Goal: Information Seeking & Learning: Learn about a topic

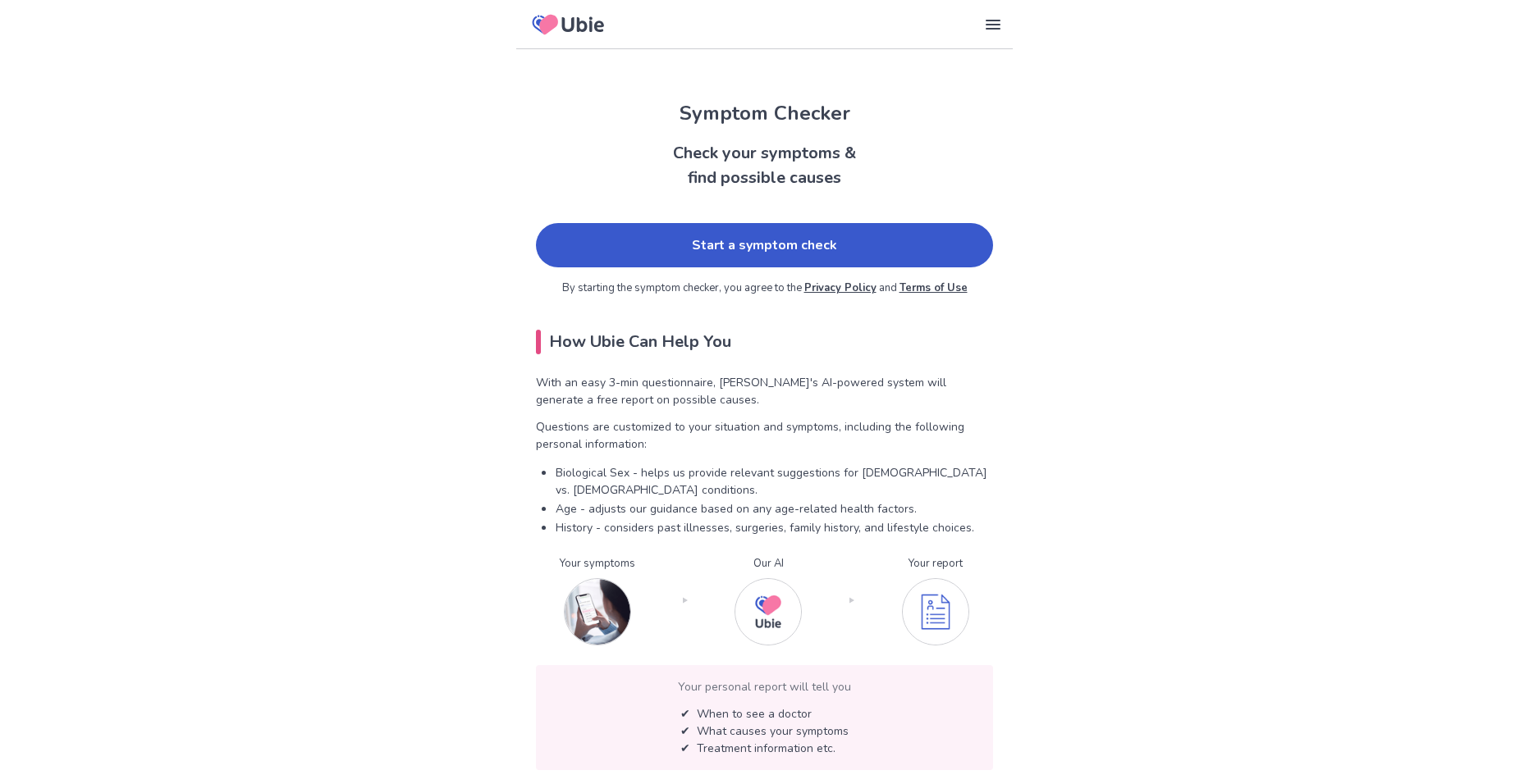
click at [695, 253] on link "Start a symptom check" at bounding box center [764, 245] width 457 height 44
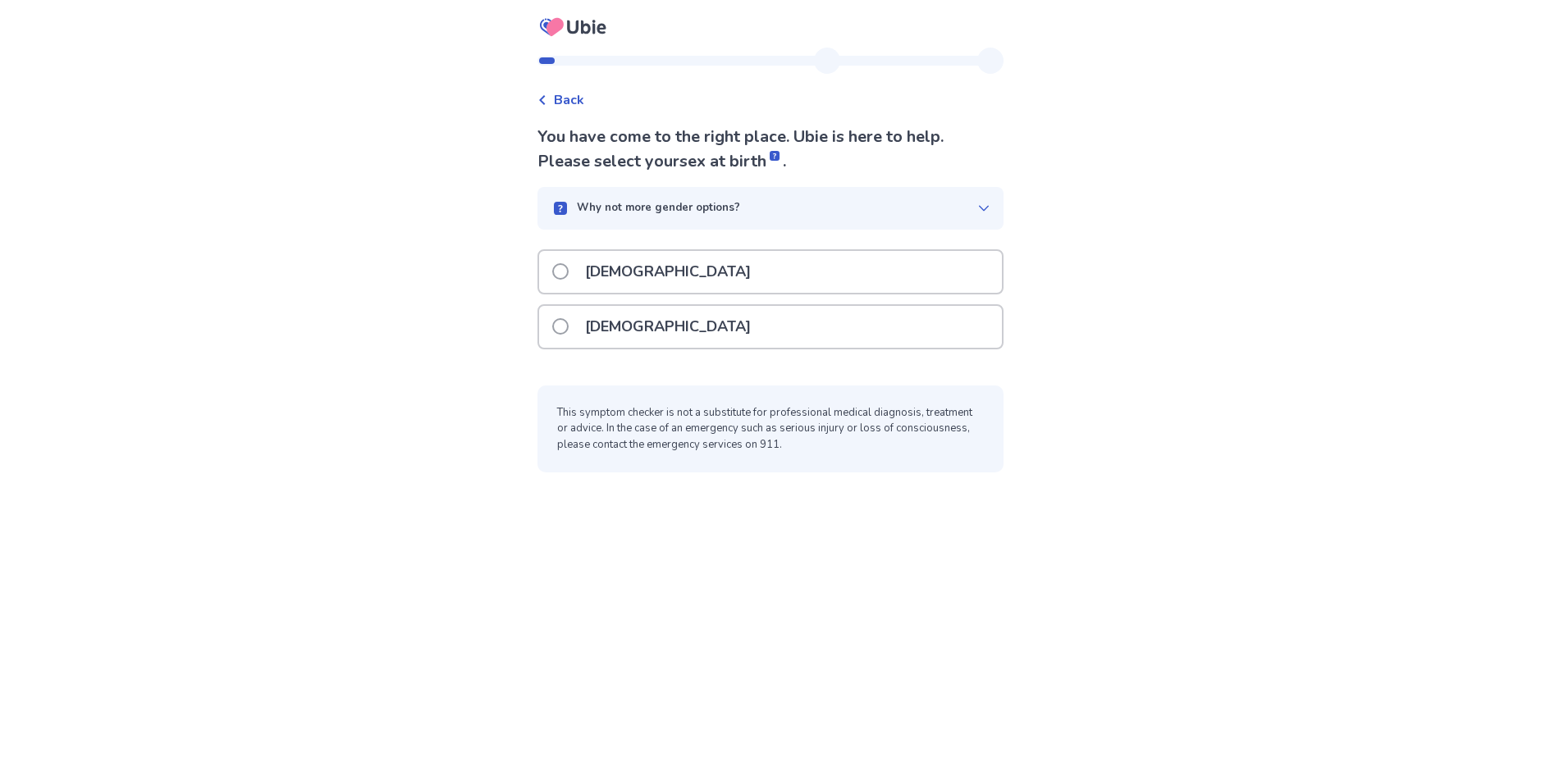
click at [692, 273] on div "[DEMOGRAPHIC_DATA]" at bounding box center [771, 271] width 463 height 42
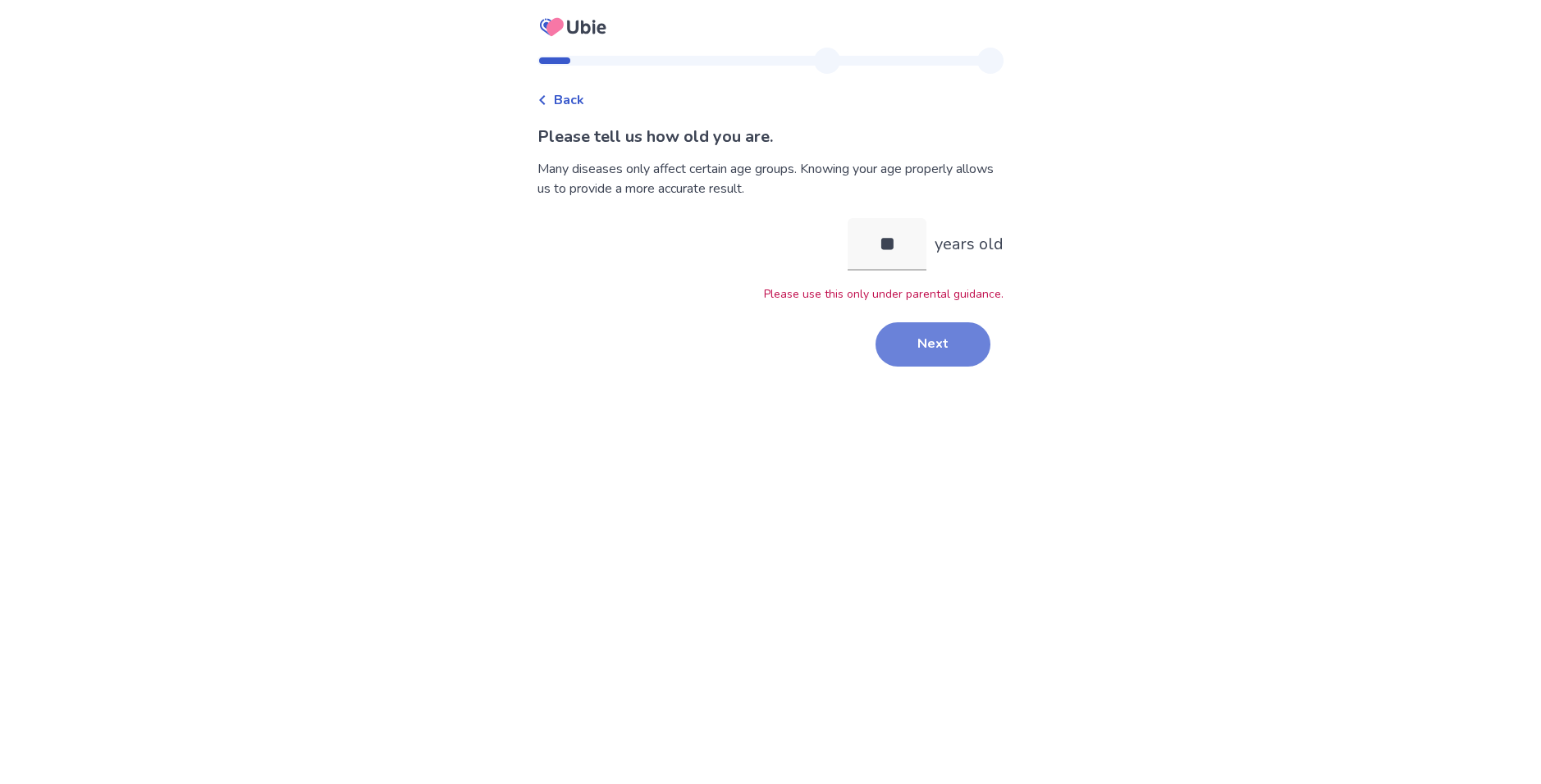
type input "**"
click at [943, 342] on button "Next" at bounding box center [932, 344] width 114 height 44
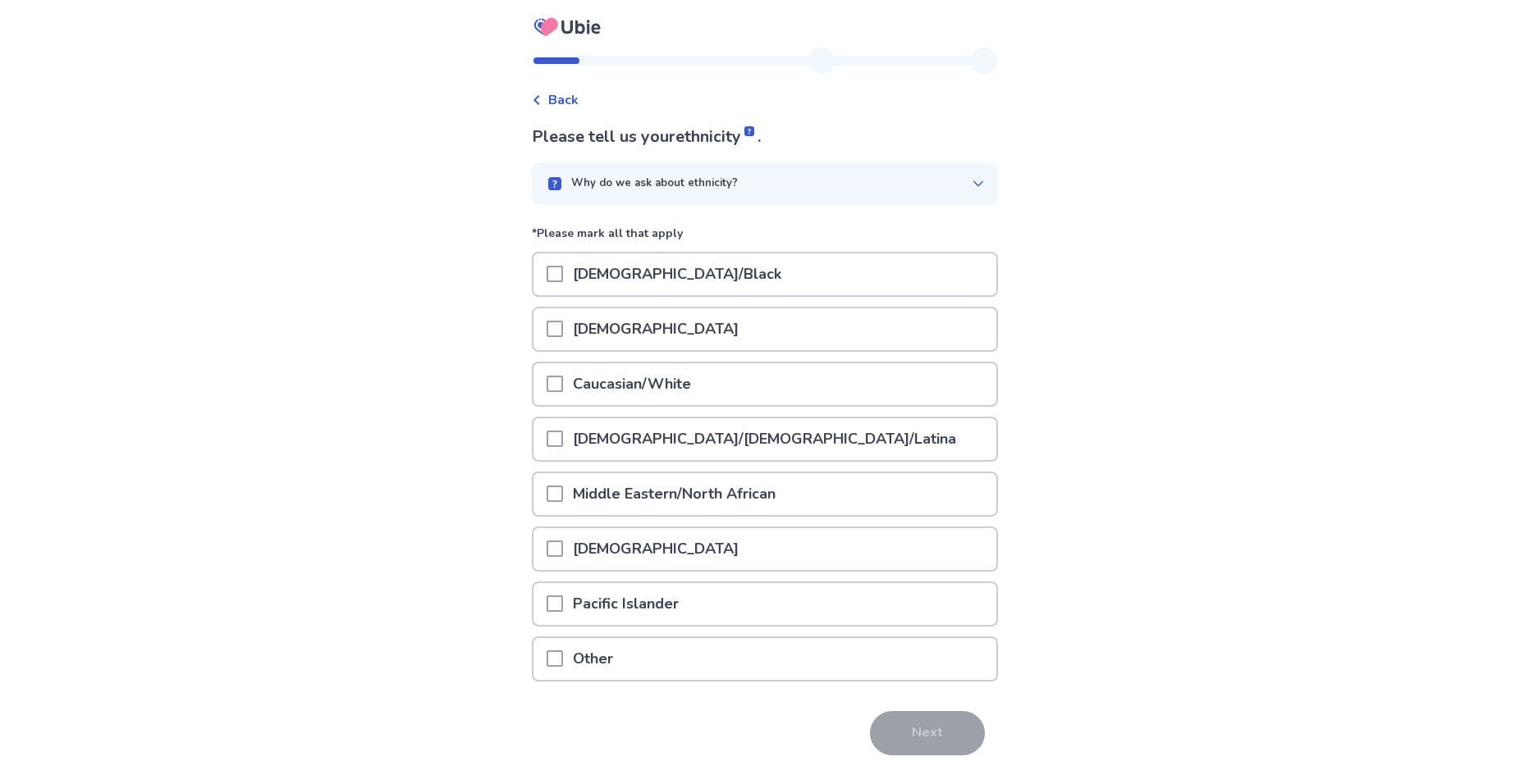
click at [613, 398] on p "Caucasian/White" at bounding box center [632, 384] width 138 height 42
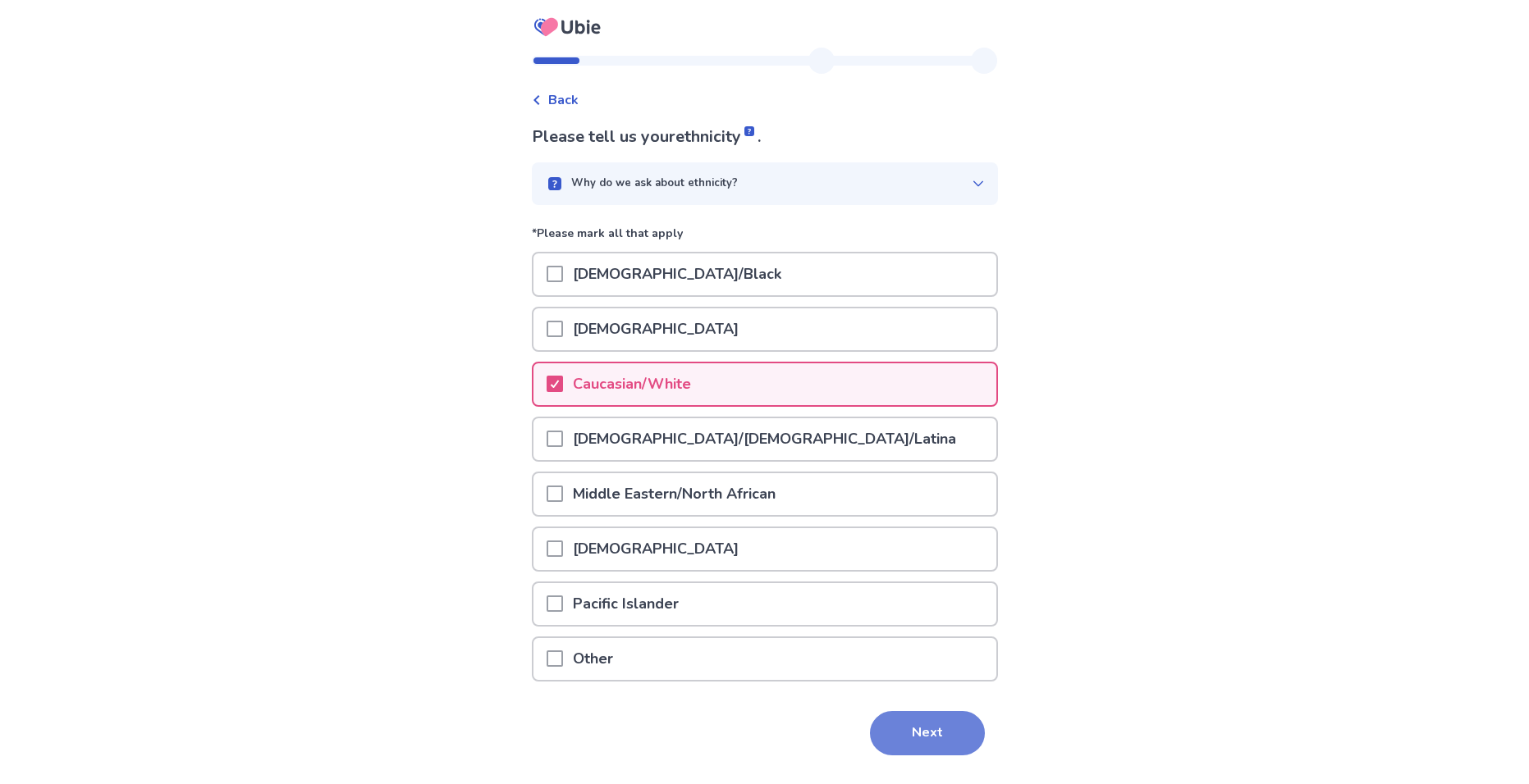
click at [902, 717] on button "Next" at bounding box center [927, 733] width 114 height 44
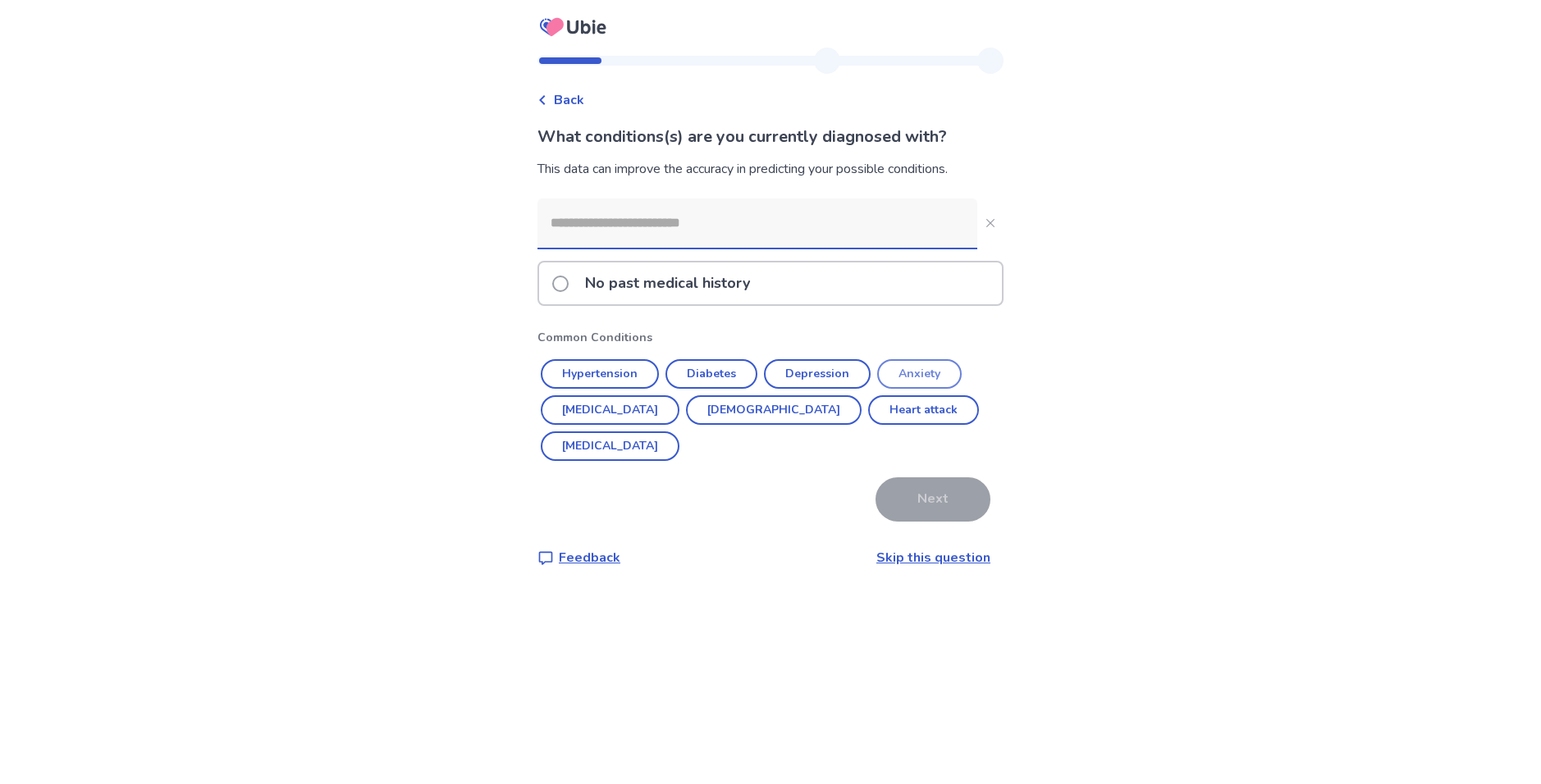
click at [926, 372] on button "Anxiety" at bounding box center [919, 374] width 85 height 30
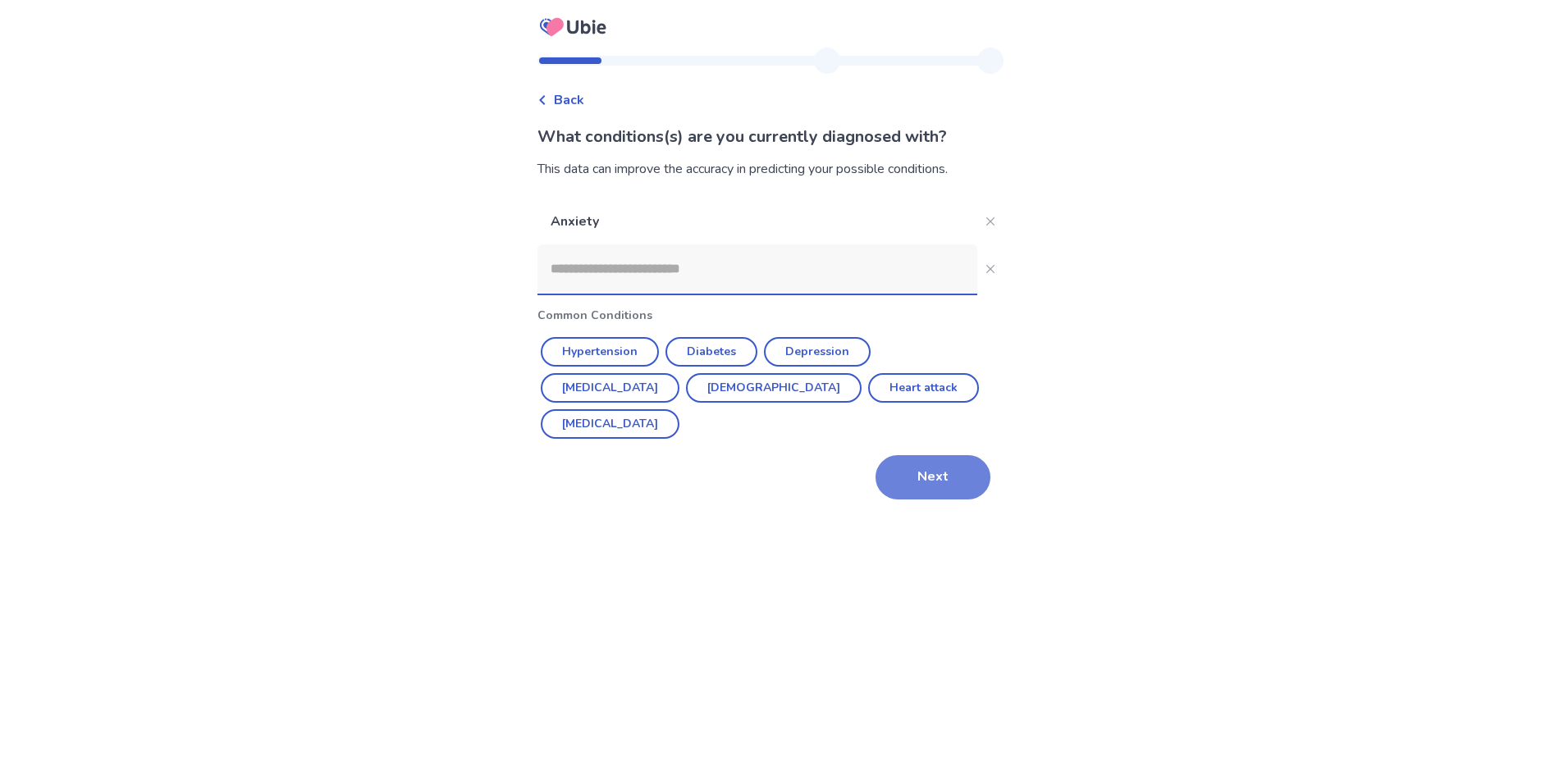
click at [926, 455] on button "Next" at bounding box center [932, 477] width 114 height 44
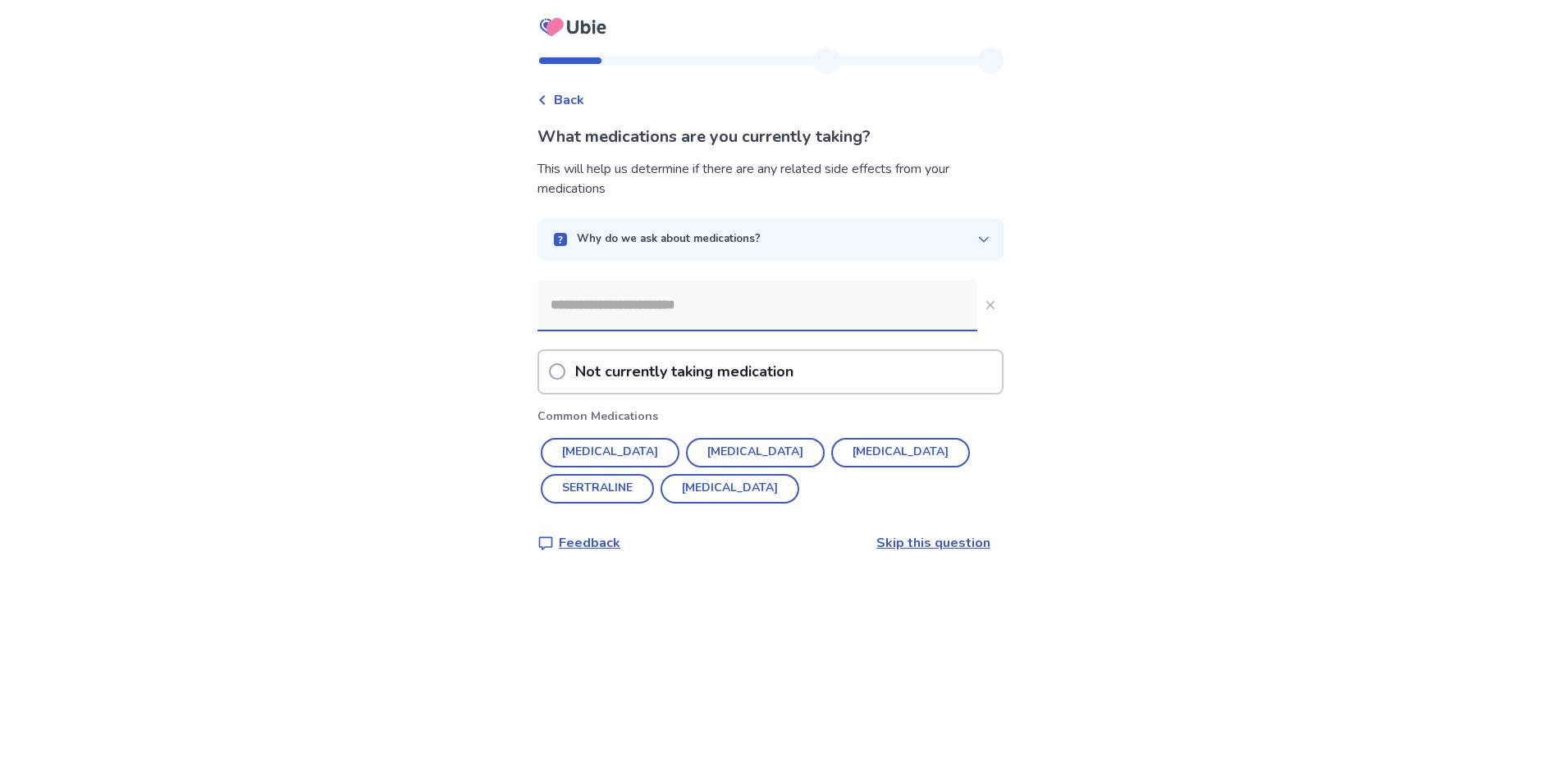
click at [758, 364] on p "Not currently taking medication" at bounding box center [684, 371] width 225 height 42
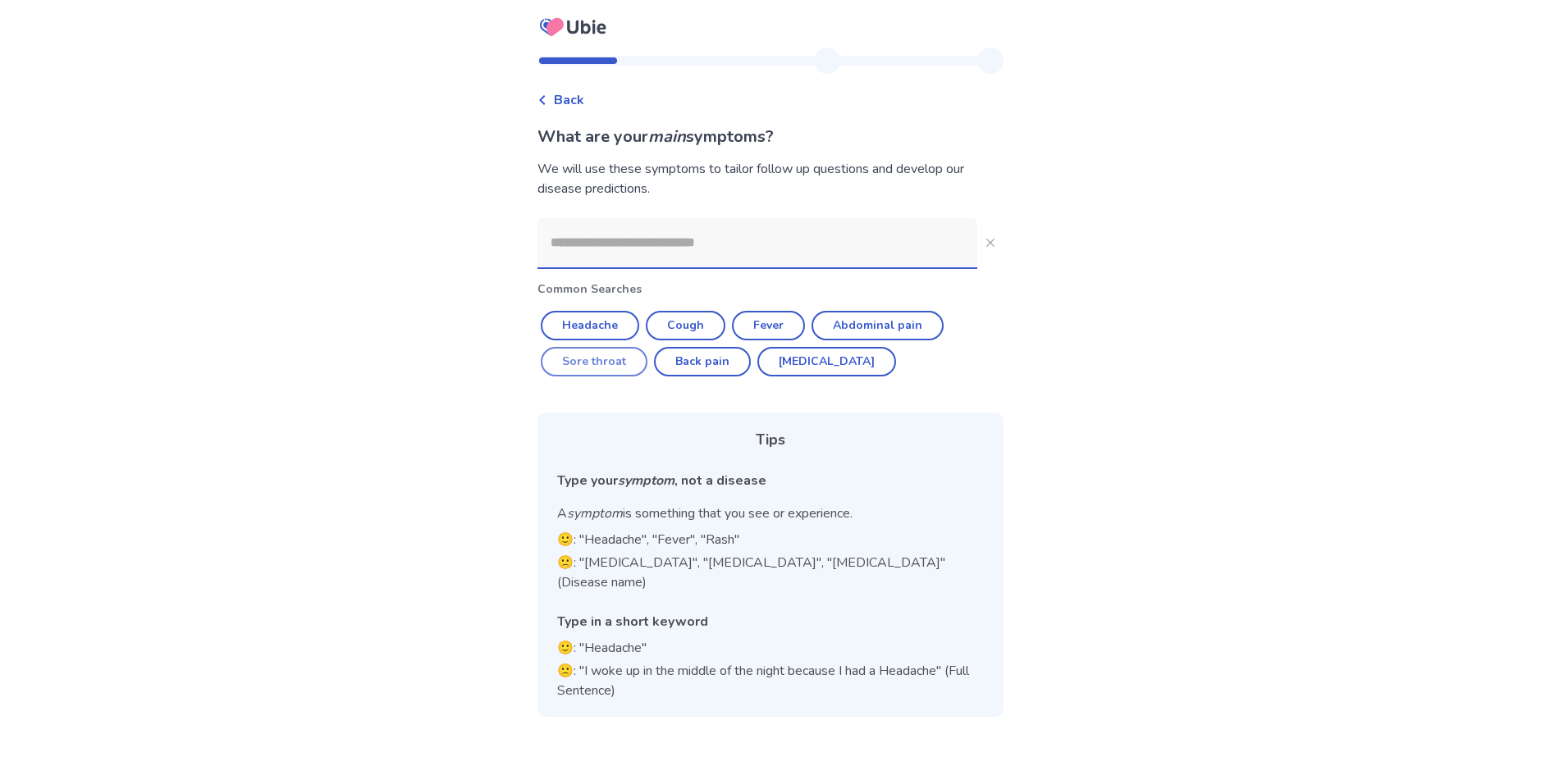
click at [582, 371] on button "Sore throat" at bounding box center [595, 361] width 107 height 30
type input "**********"
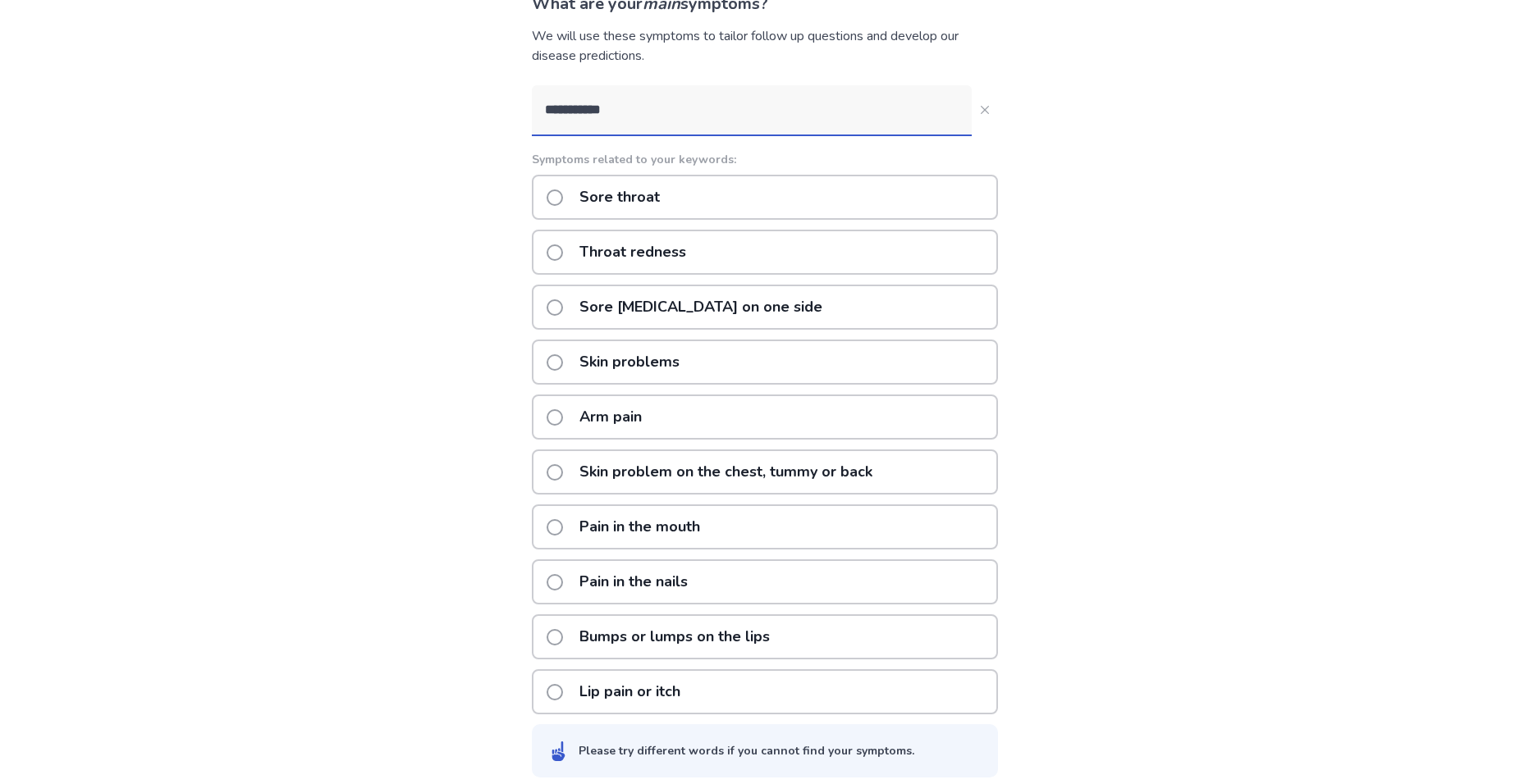
scroll to position [146, 0]
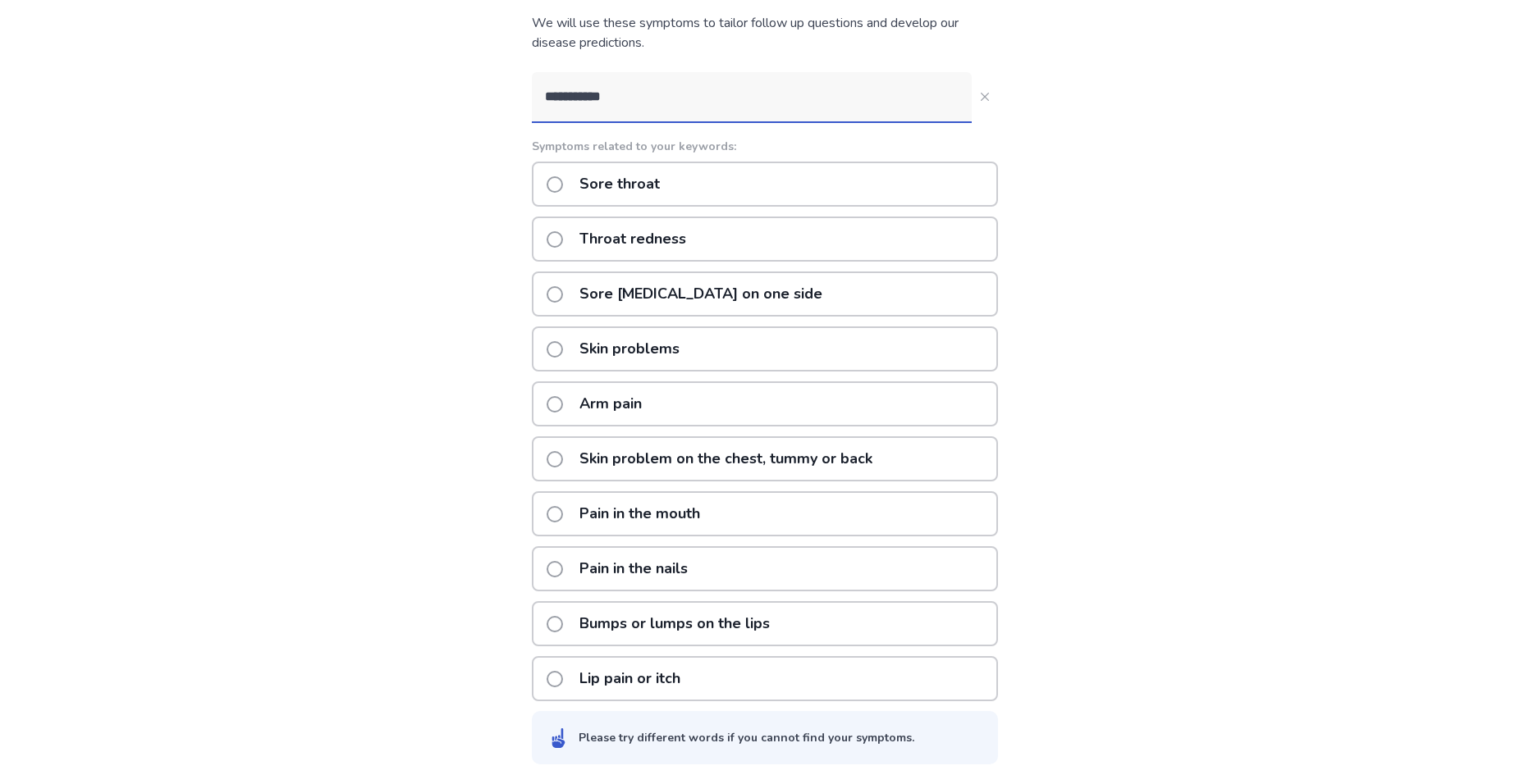
click at [659, 186] on p "Sore throat" at bounding box center [620, 184] width 100 height 42
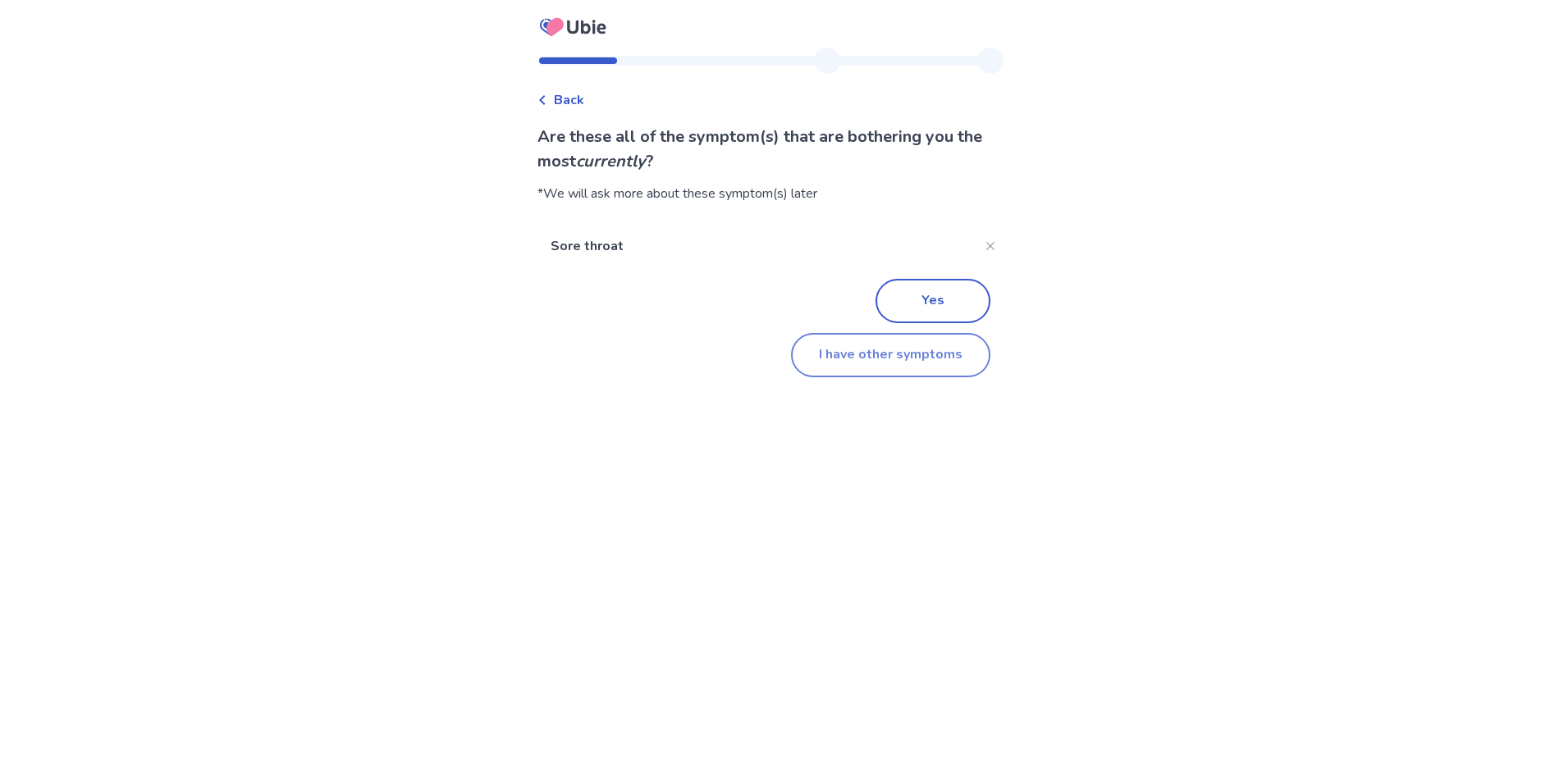
click at [896, 357] on button "I have other symptoms" at bounding box center [891, 355] width 199 height 44
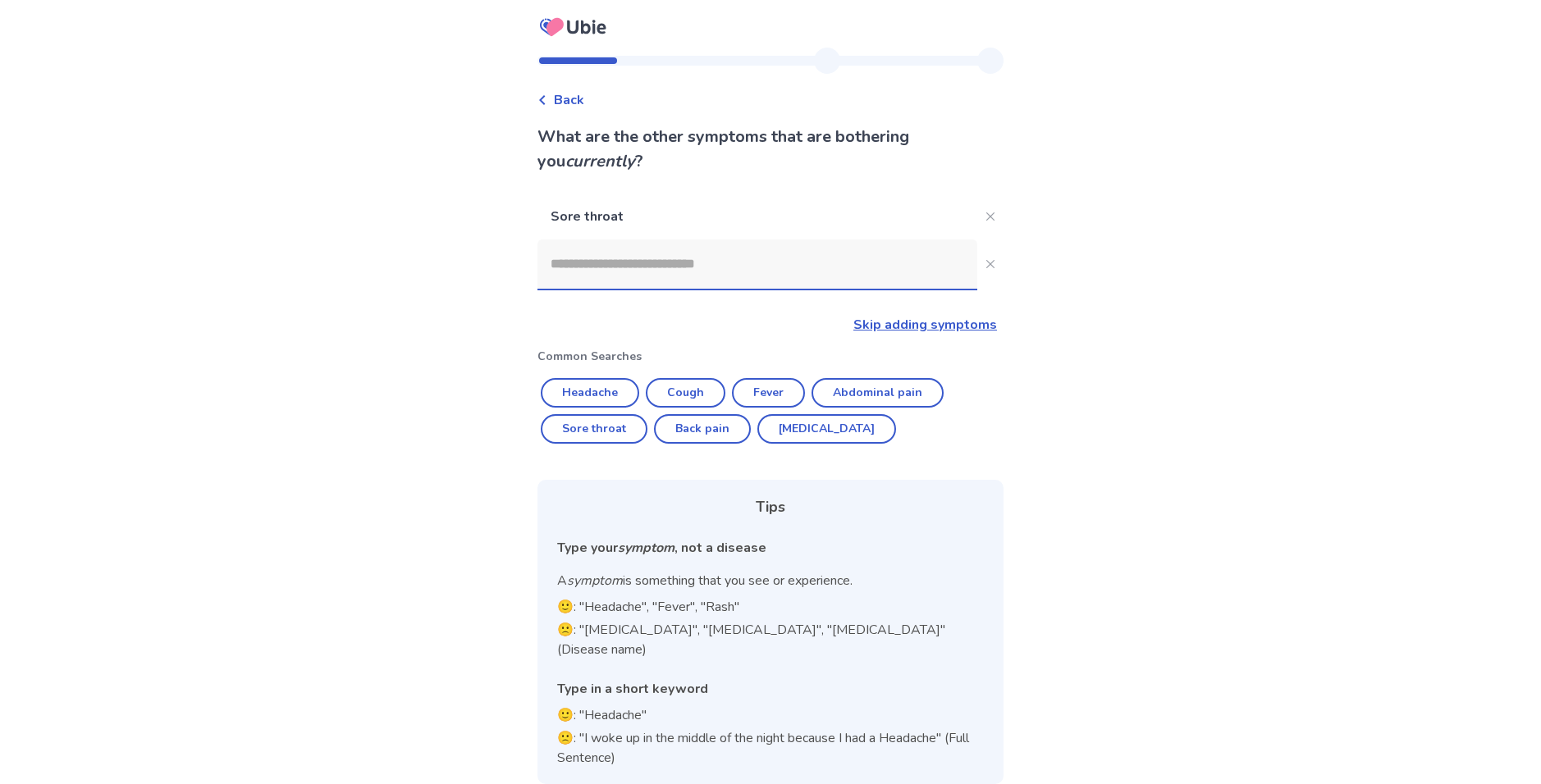
click at [779, 271] on input at bounding box center [757, 264] width 440 height 49
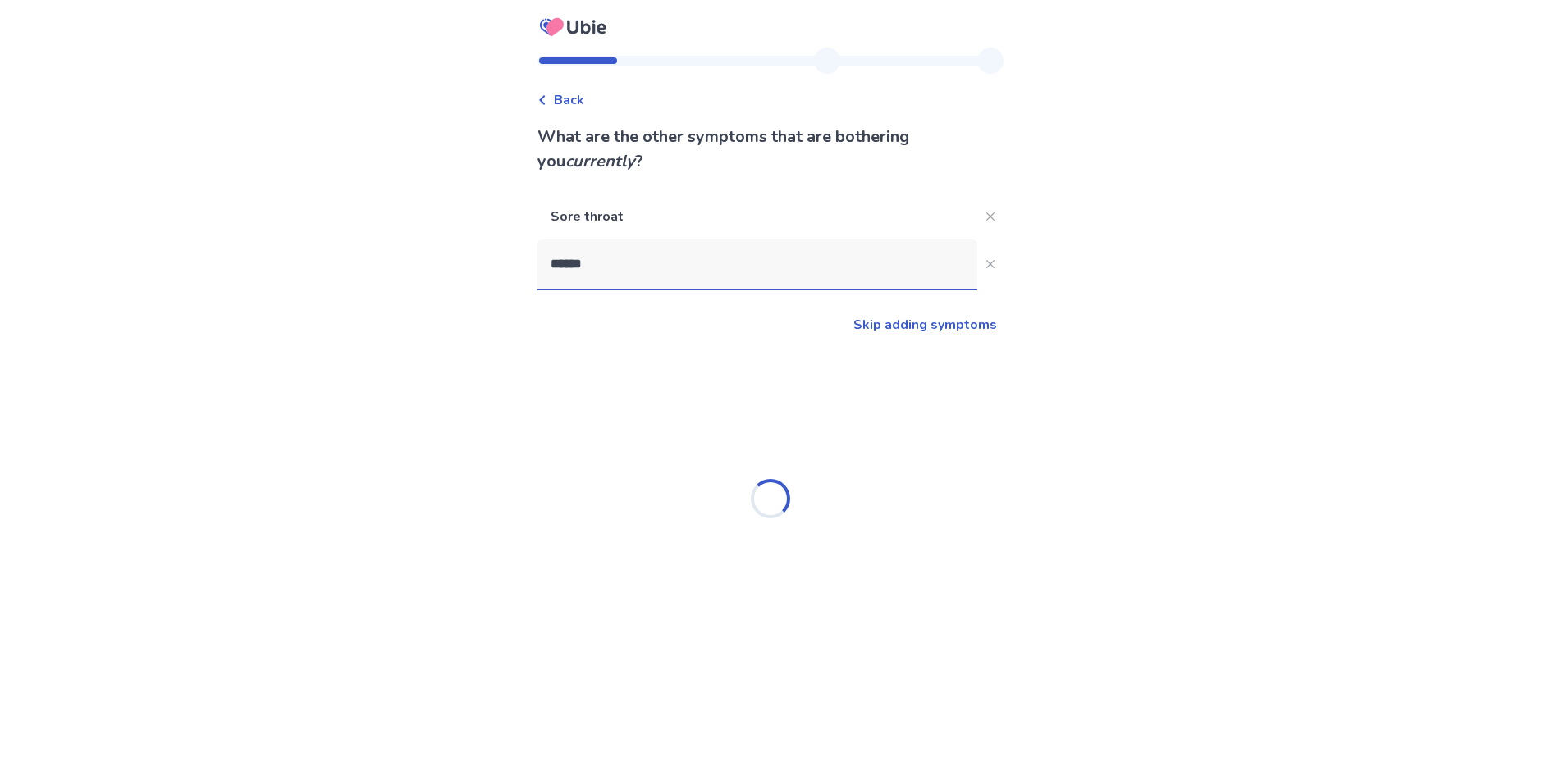
type input "*******"
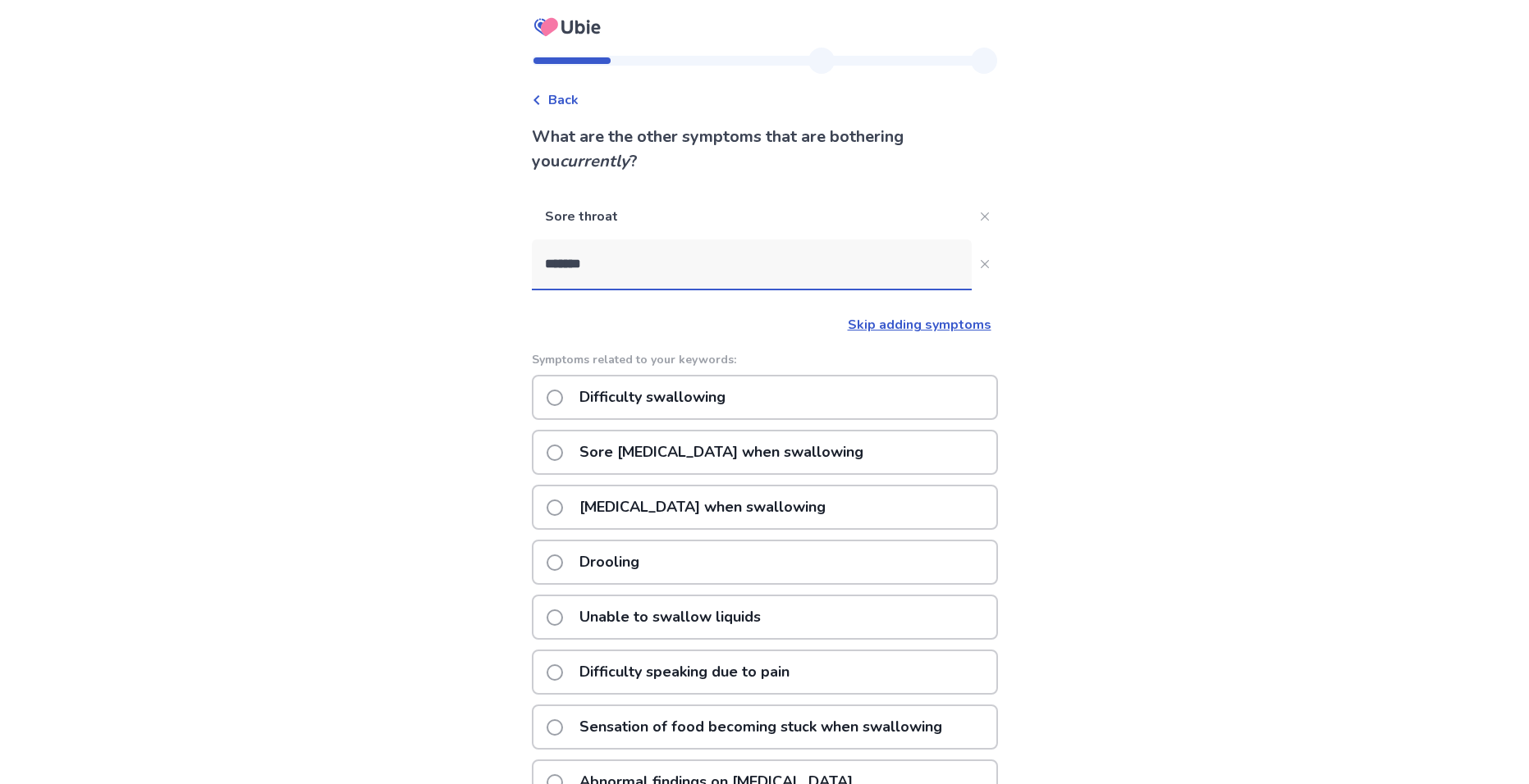
click at [782, 445] on p "Sore throat with pain when swallowing" at bounding box center [722, 452] width 304 height 42
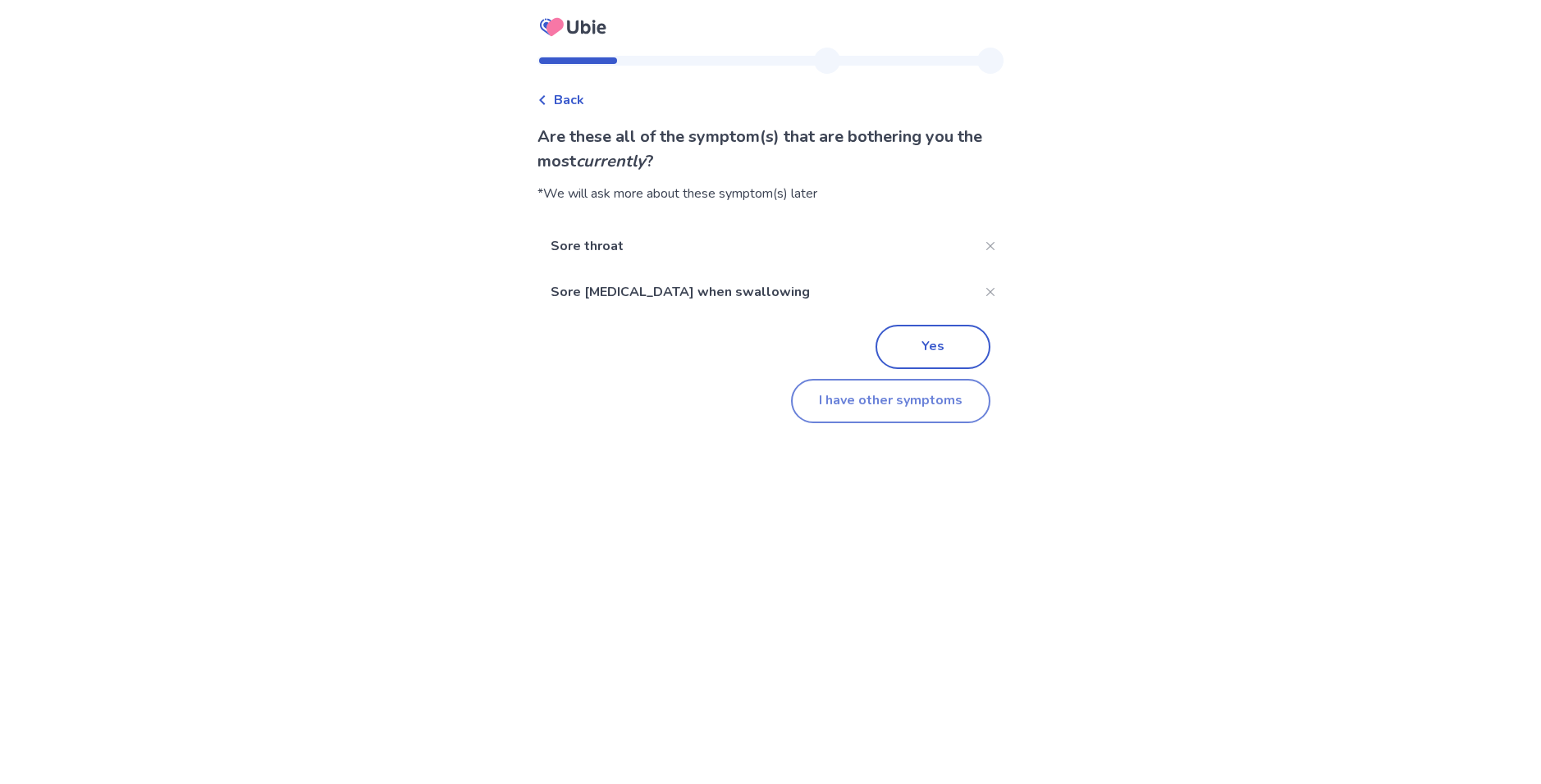
click at [933, 392] on button "I have other symptoms" at bounding box center [891, 401] width 199 height 44
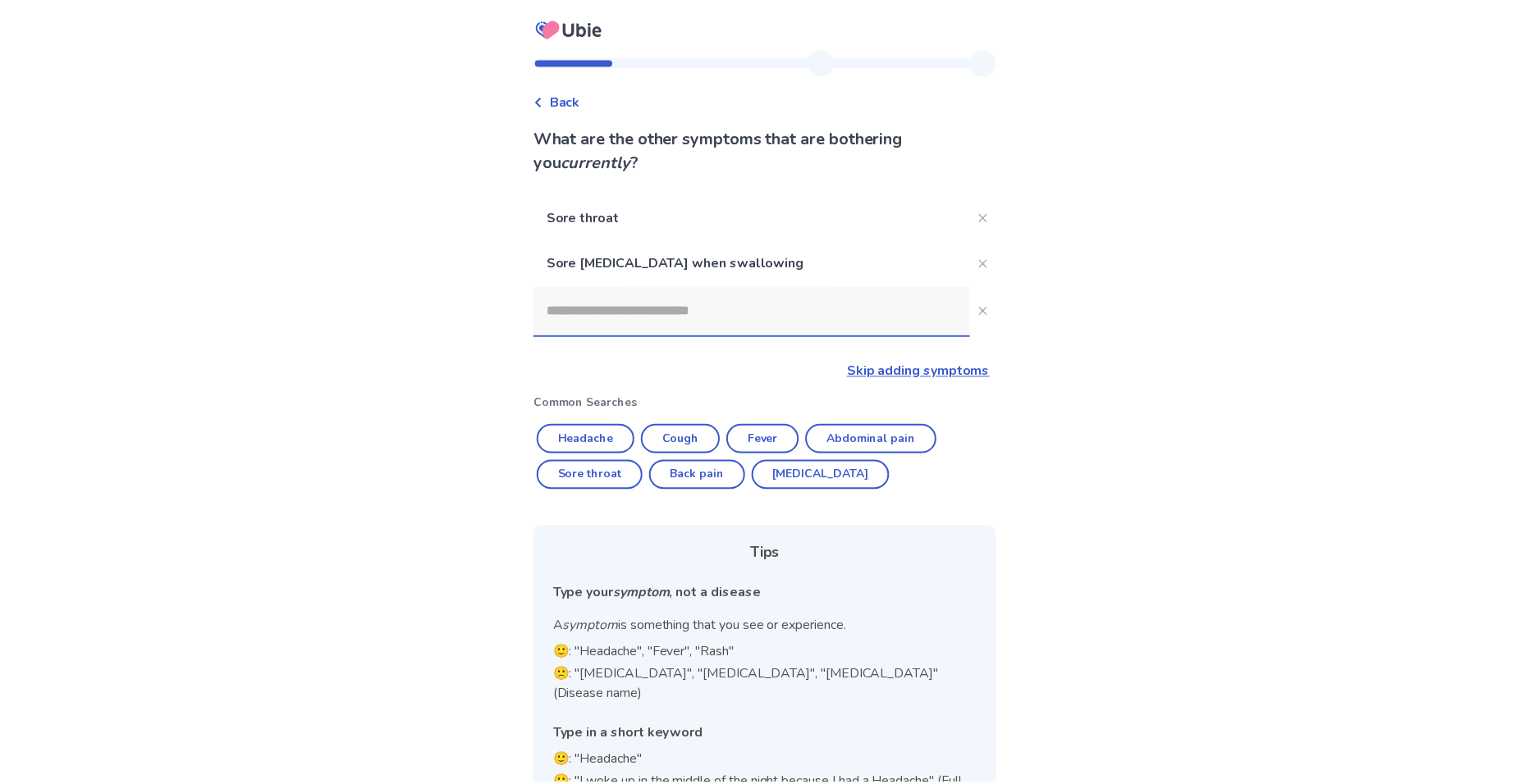
scroll to position [46, 0]
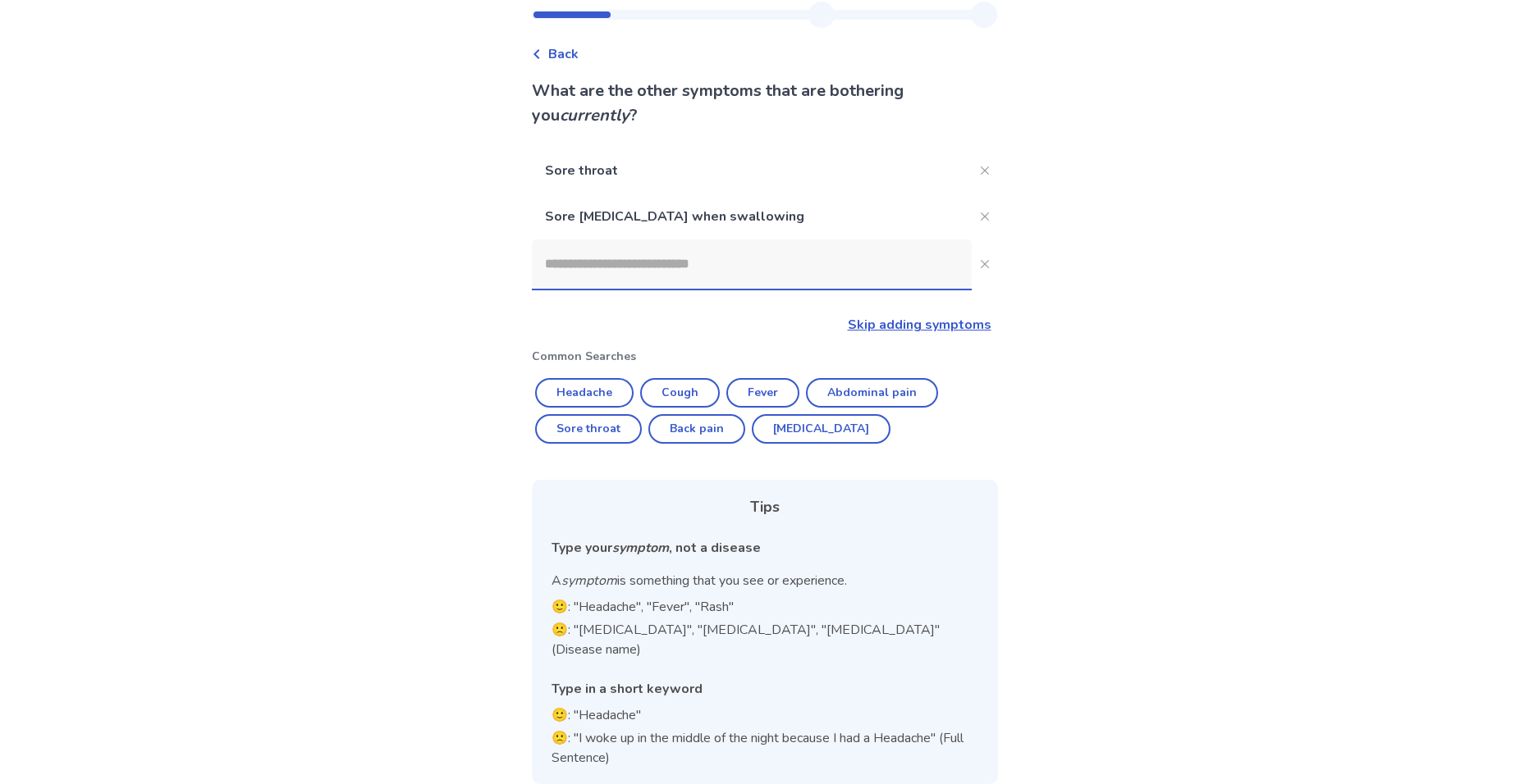
click at [751, 265] on input at bounding box center [751, 264] width 440 height 49
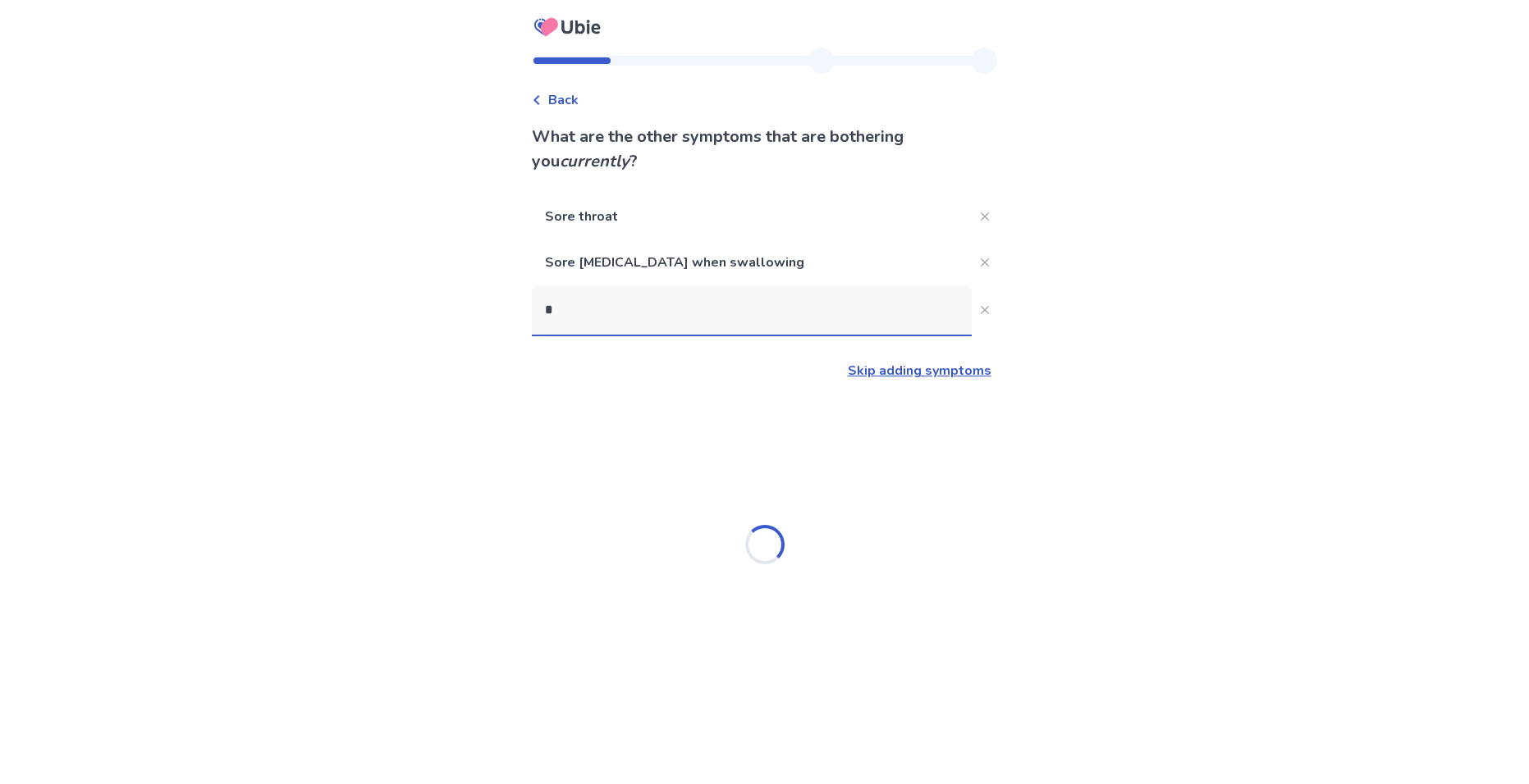
scroll to position [0, 0]
type input "*****"
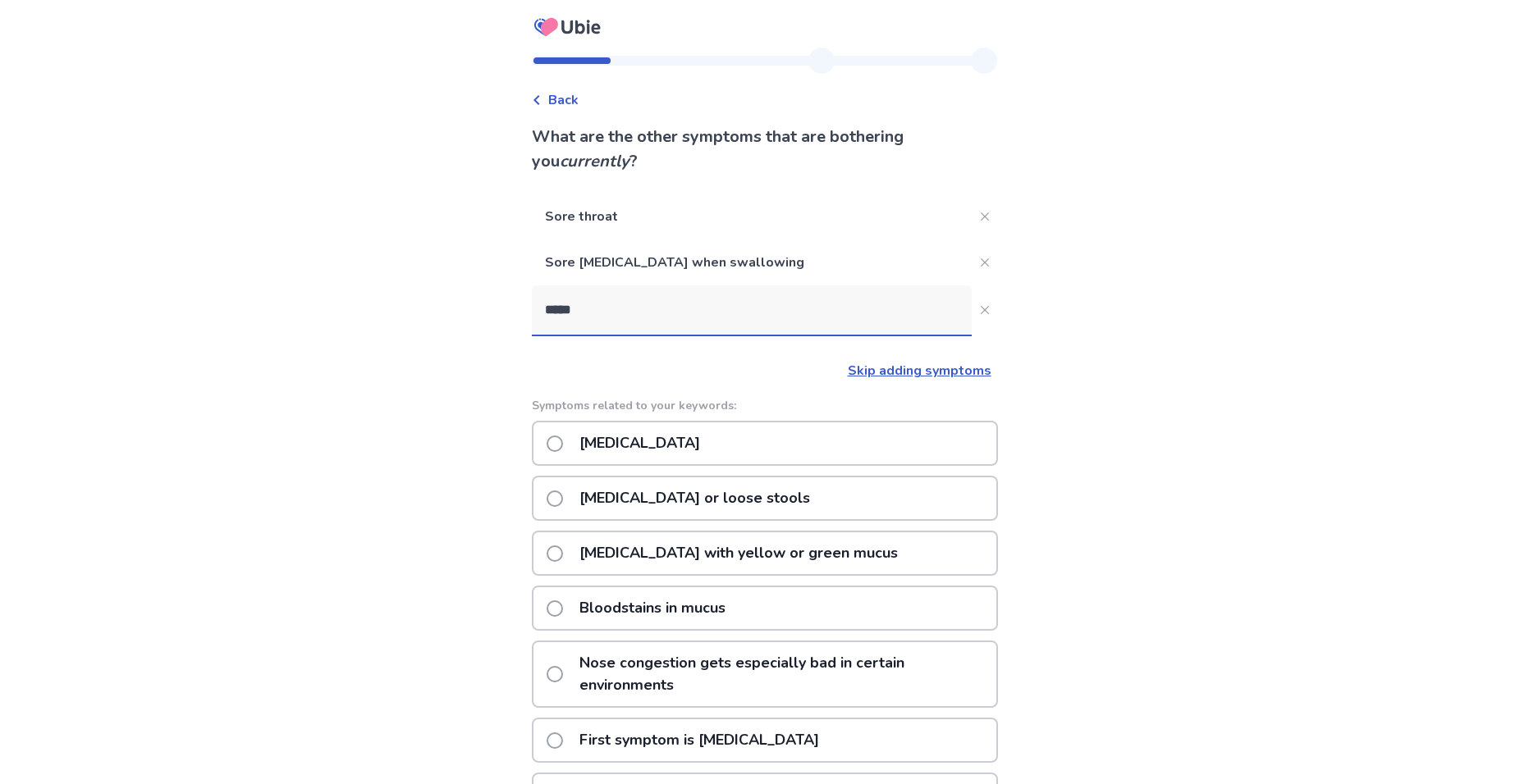
click at [647, 426] on p "Runny nose" at bounding box center [639, 442] width 140 height 42
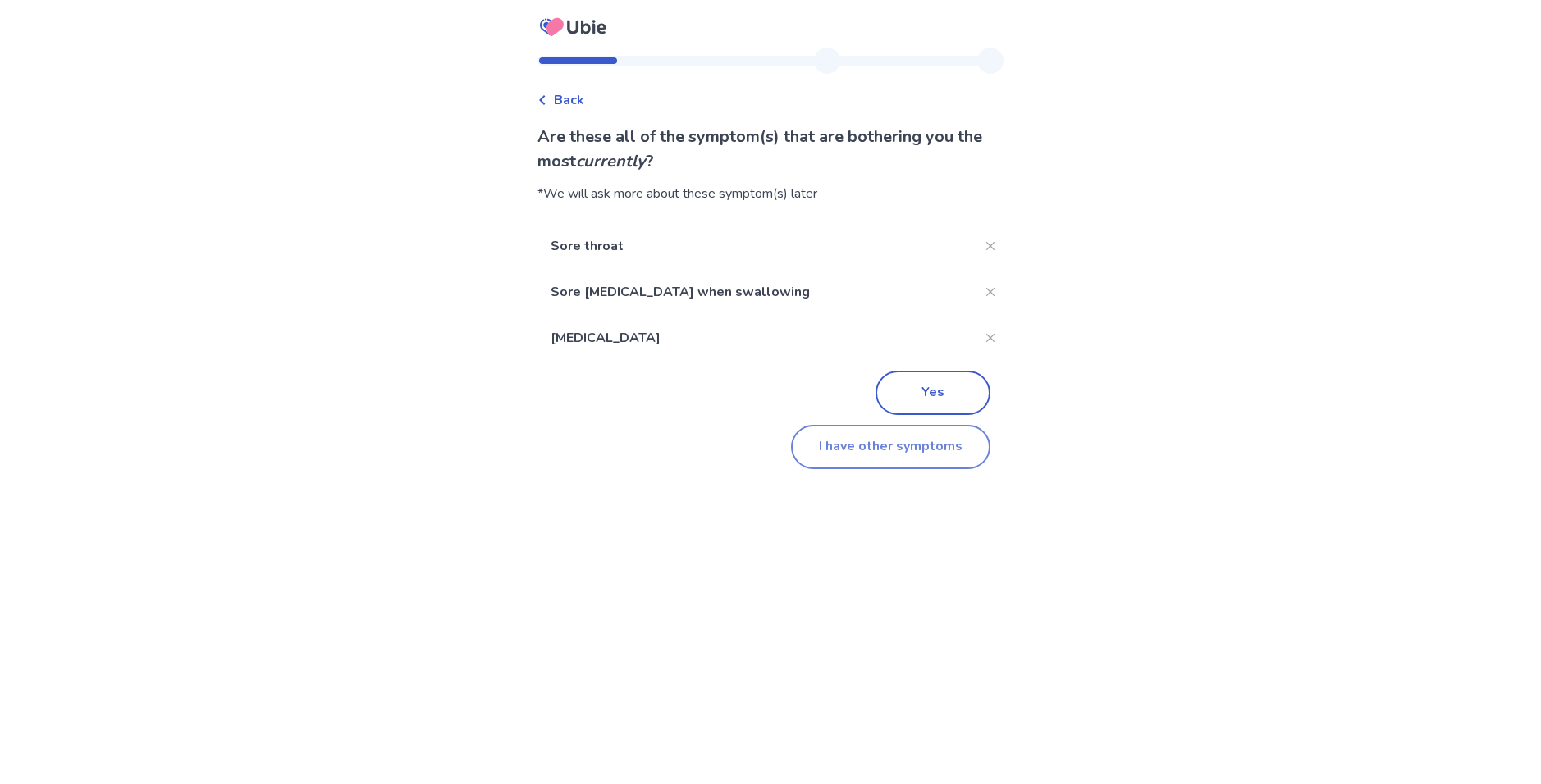
click at [888, 440] on button "I have other symptoms" at bounding box center [891, 447] width 199 height 44
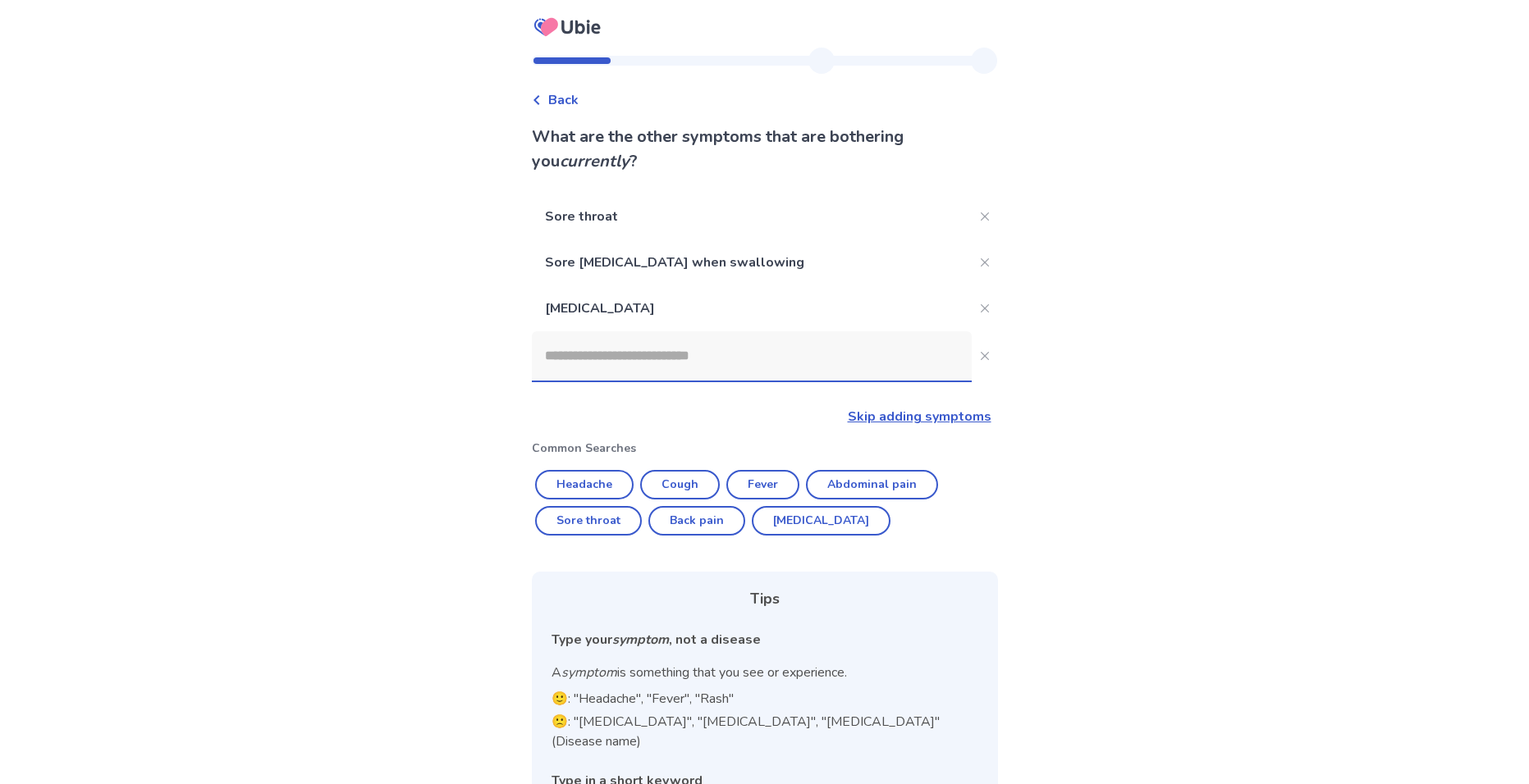
click at [647, 370] on input at bounding box center [751, 356] width 440 height 49
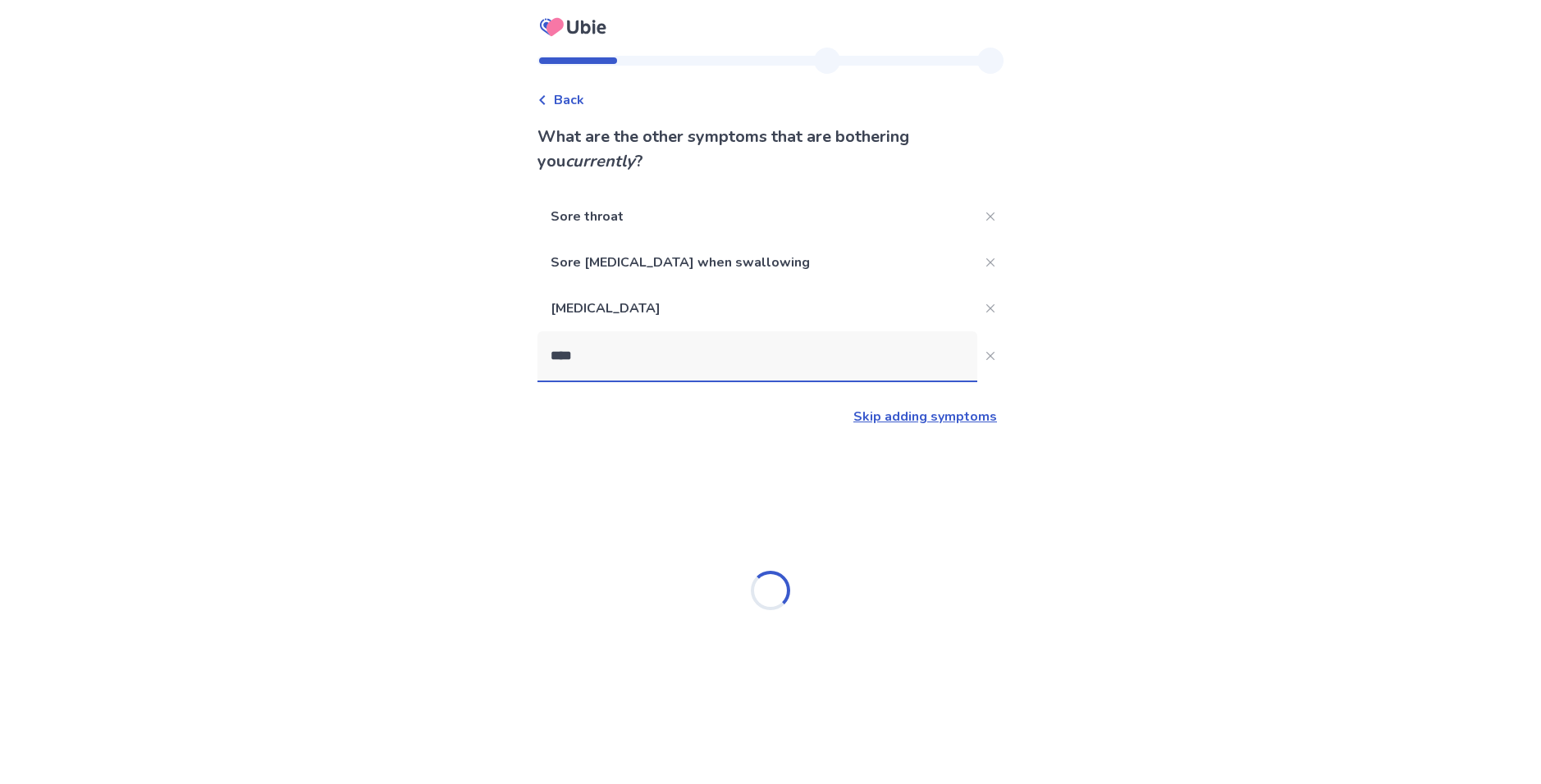
type input "*****"
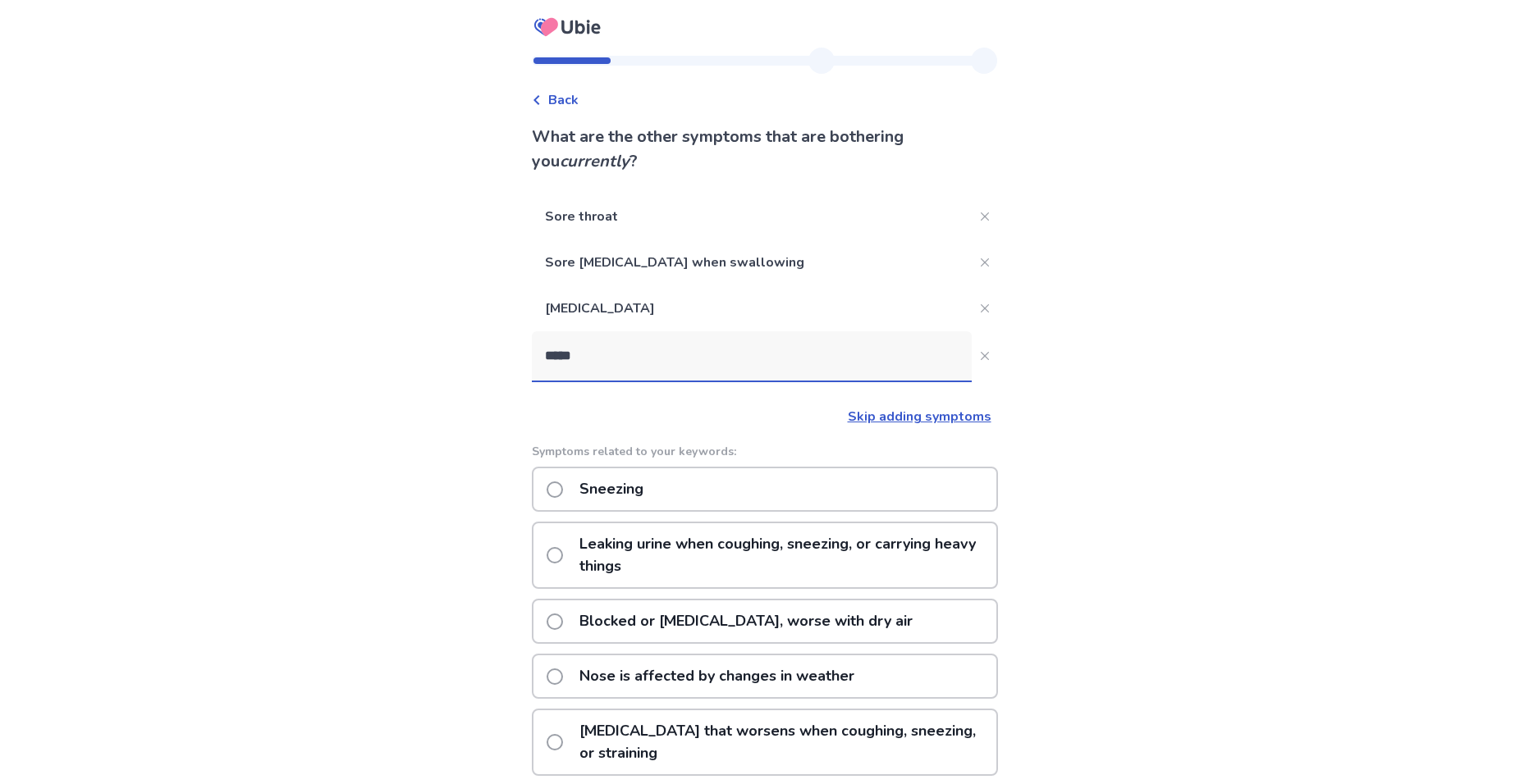
click at [627, 478] on p "Sneezing" at bounding box center [611, 489] width 84 height 42
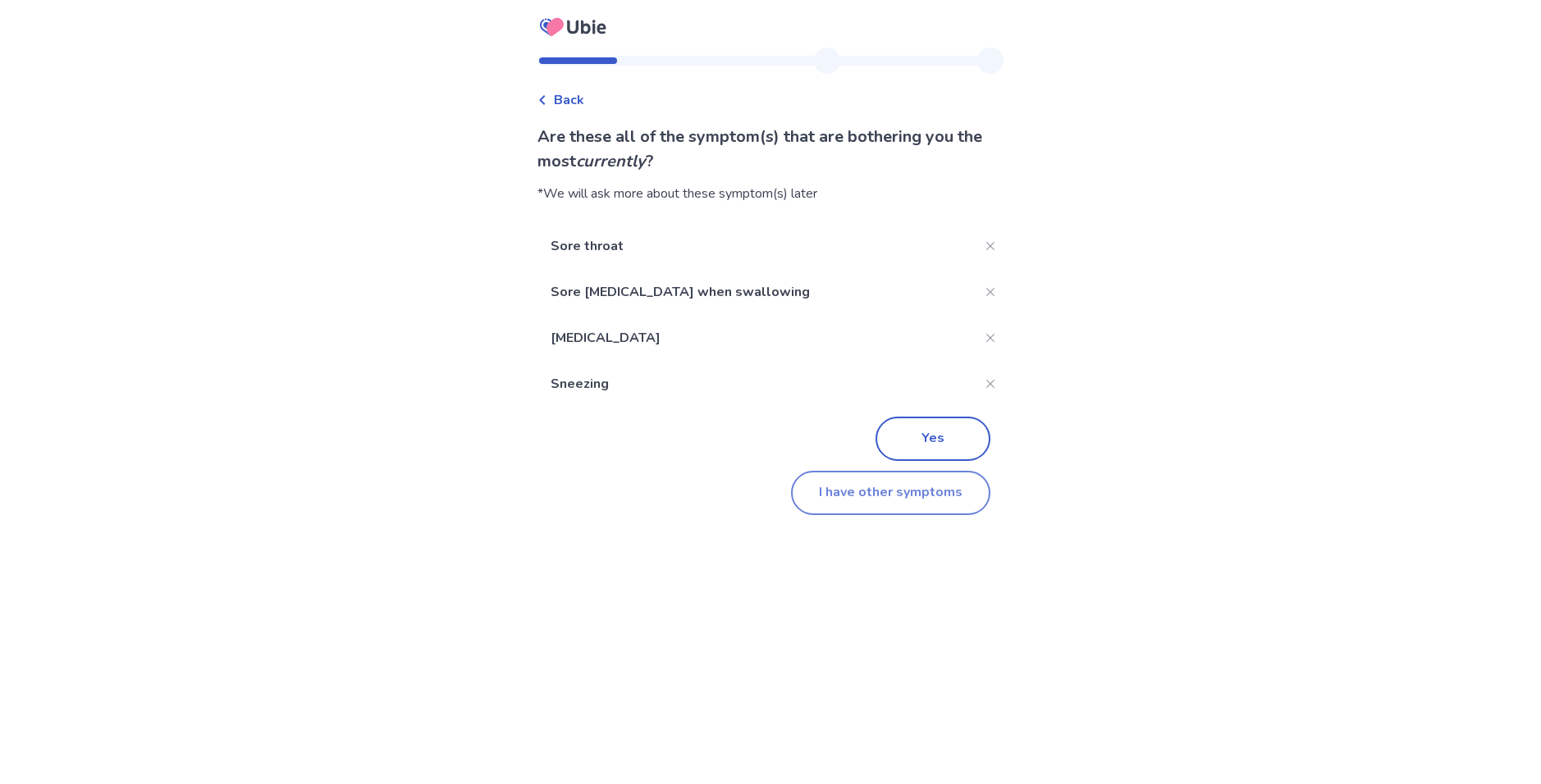
click at [901, 497] on button "I have other symptoms" at bounding box center [891, 492] width 199 height 44
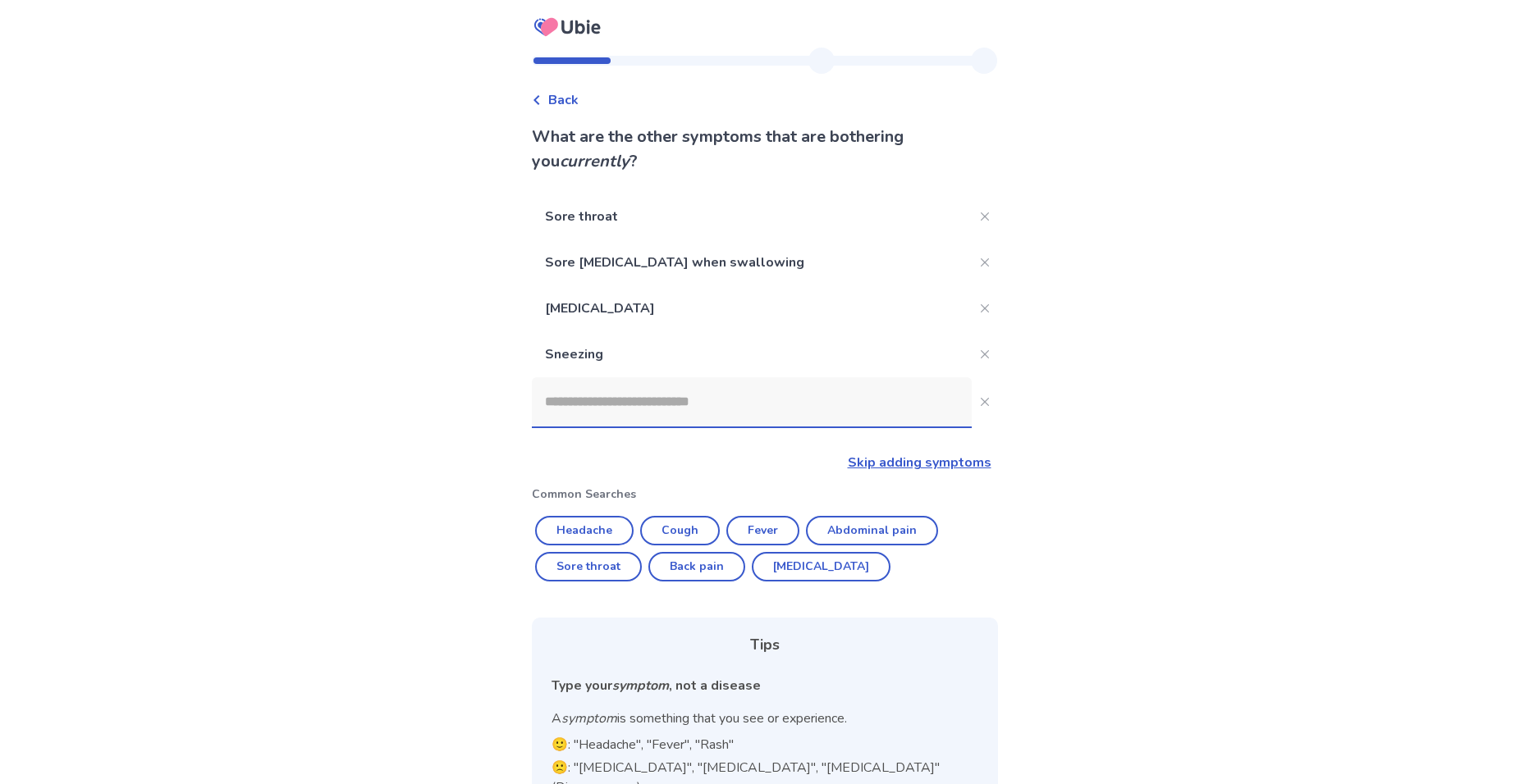
click at [709, 403] on input at bounding box center [751, 402] width 440 height 49
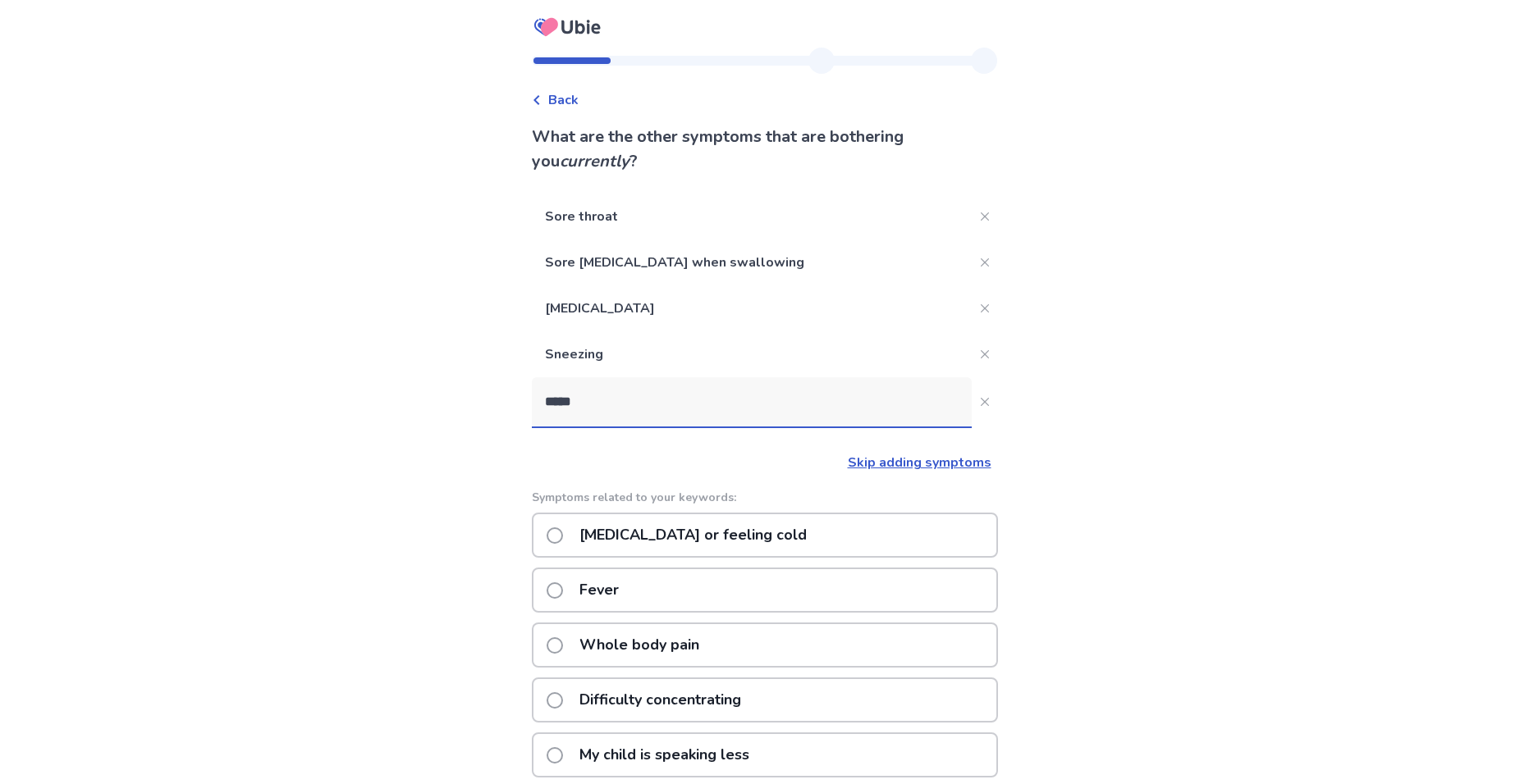
type input "*****"
click at [703, 436] on div "Sore throat Sore throat with pain when swallowing Runny nose Sneezing ***** Ski…" at bounding box center [765, 654] width 466 height 922
click at [948, 459] on link "Skip adding symptoms" at bounding box center [919, 462] width 143 height 18
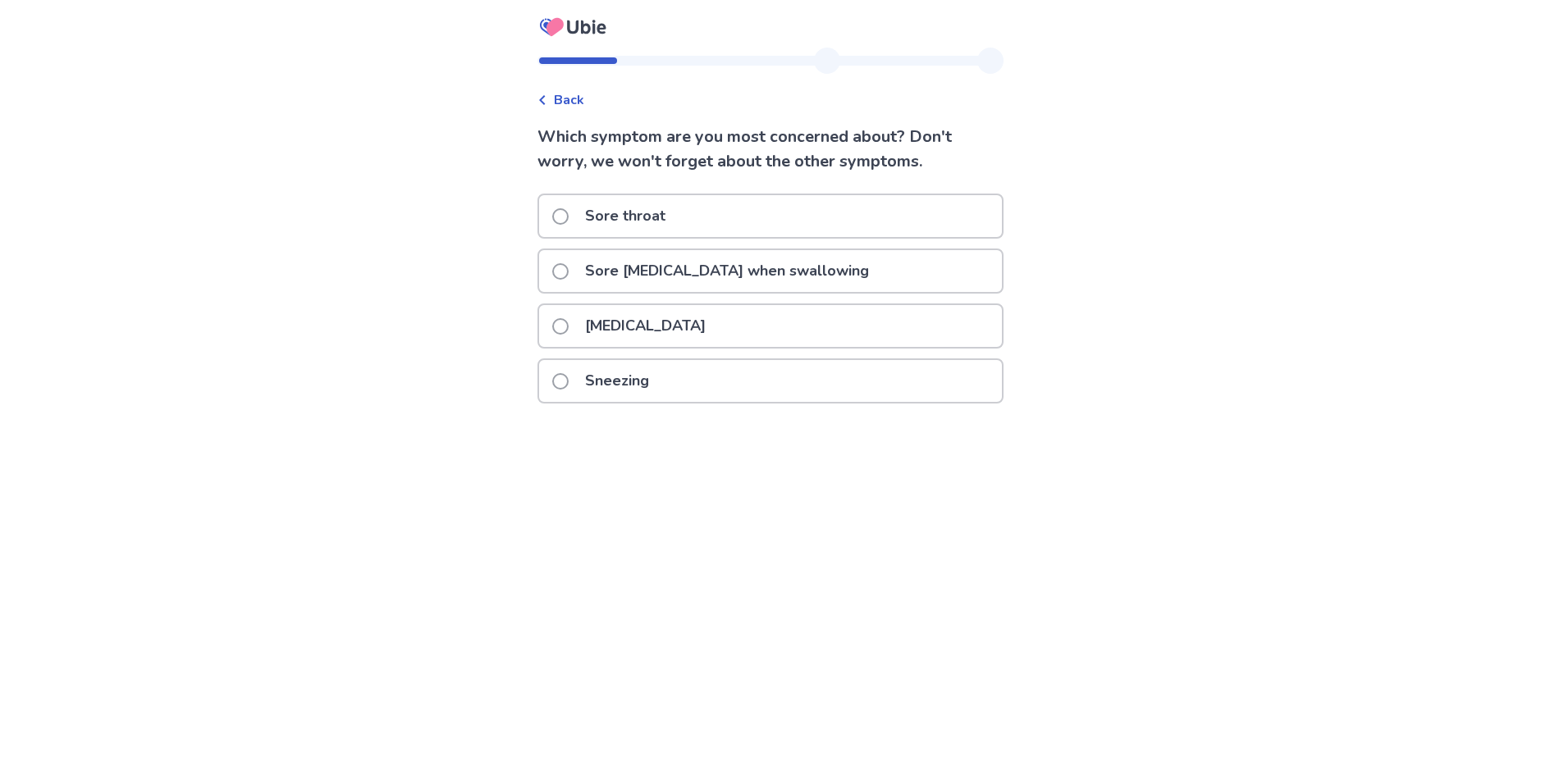
click at [671, 215] on p "Sore throat" at bounding box center [625, 215] width 100 height 42
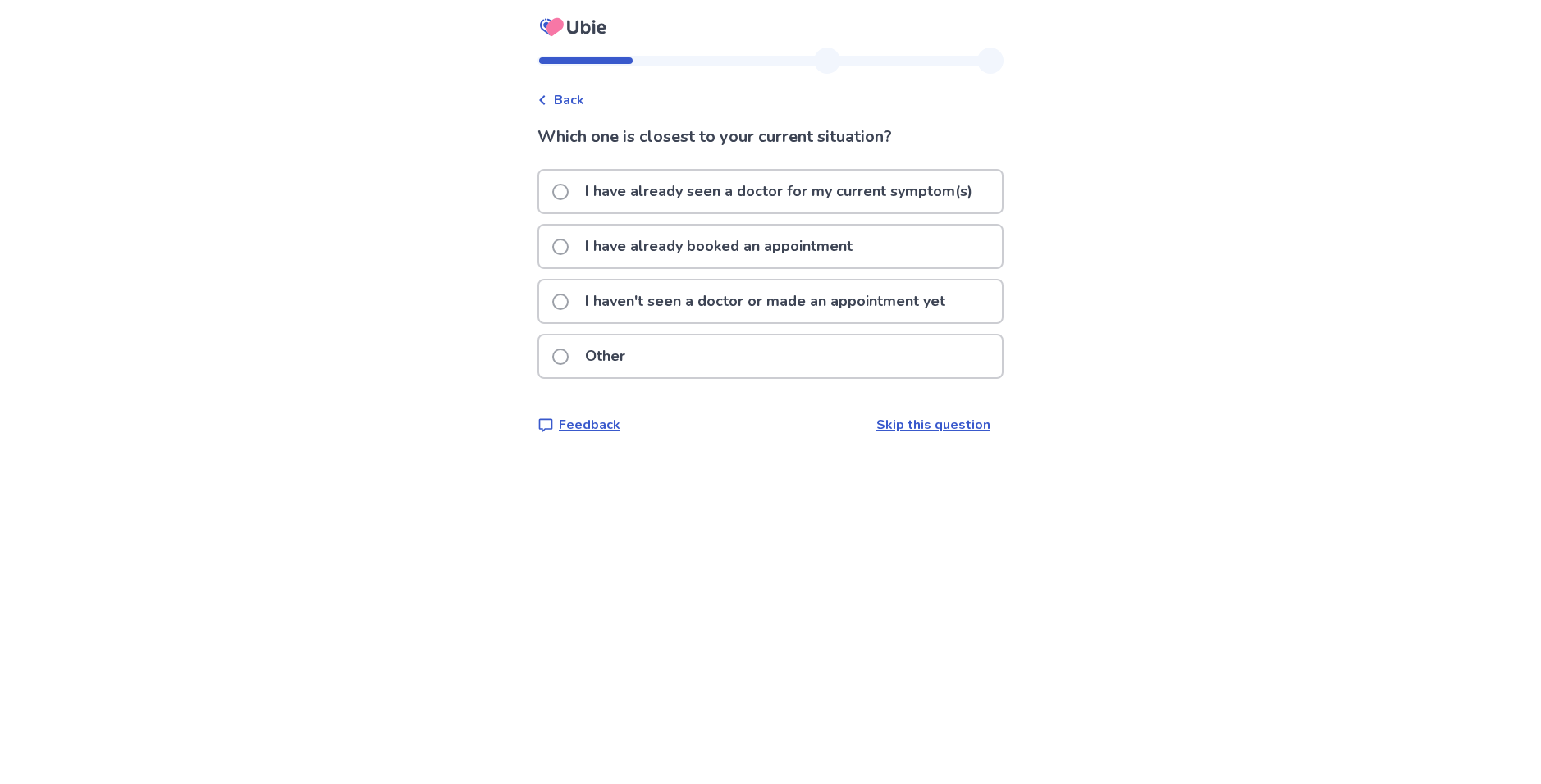
click at [682, 297] on p "I haven't seen a doctor or made an appointment yet" at bounding box center [765, 301] width 380 height 42
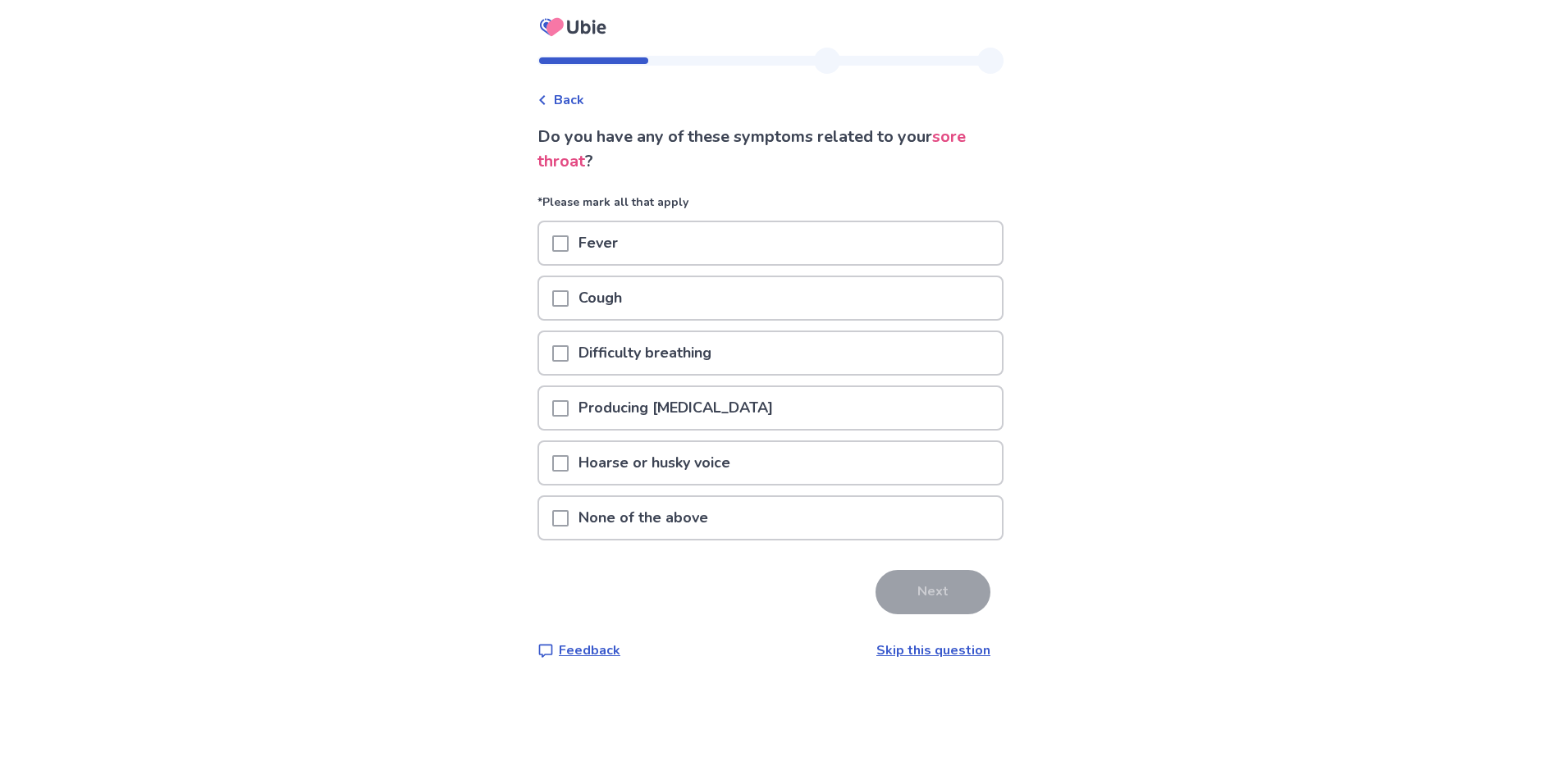
click at [569, 518] on span at bounding box center [560, 518] width 16 height 16
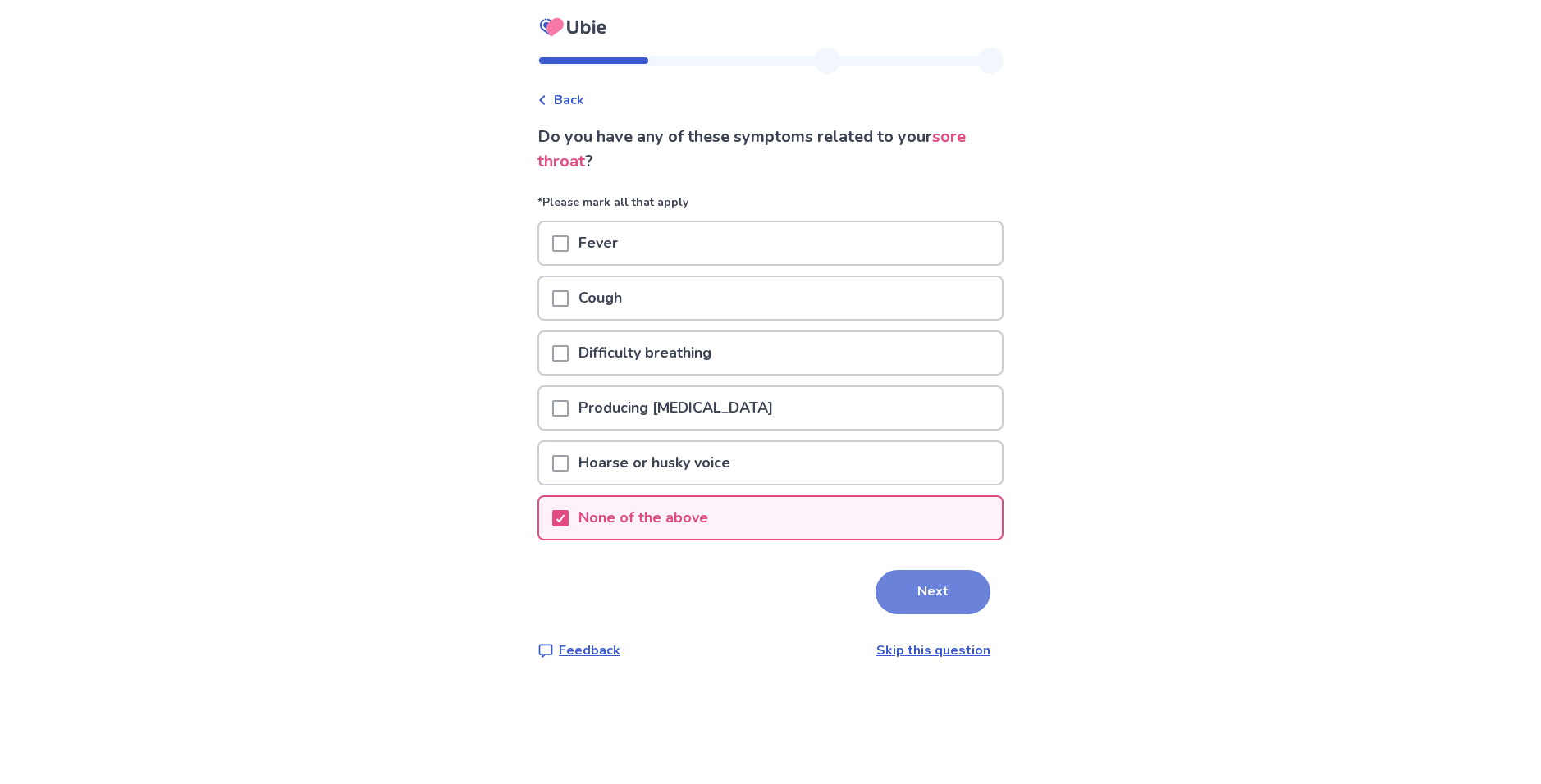
click at [913, 580] on button "Next" at bounding box center [932, 592] width 114 height 44
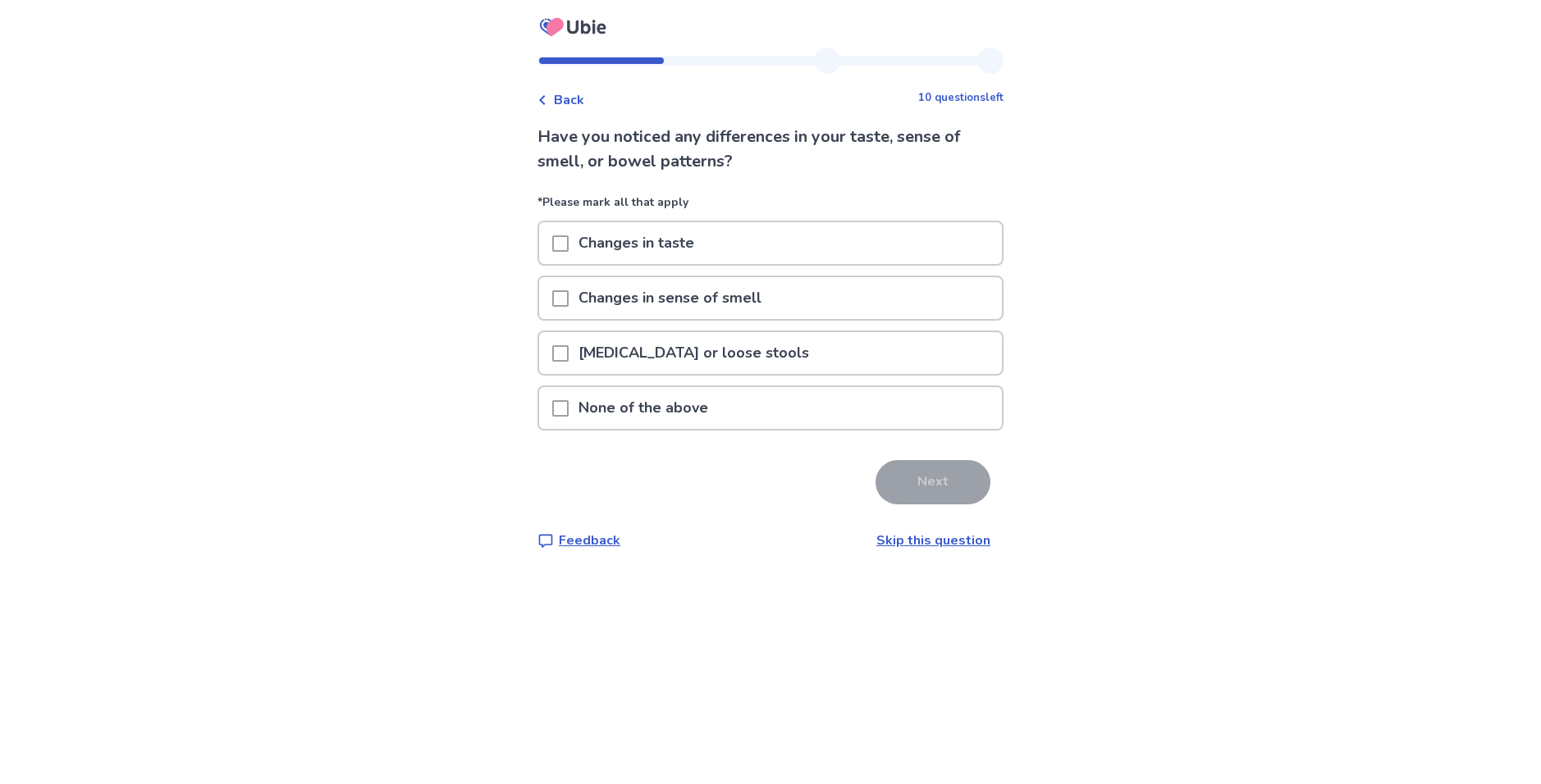
click at [568, 405] on span at bounding box center [560, 408] width 16 height 16
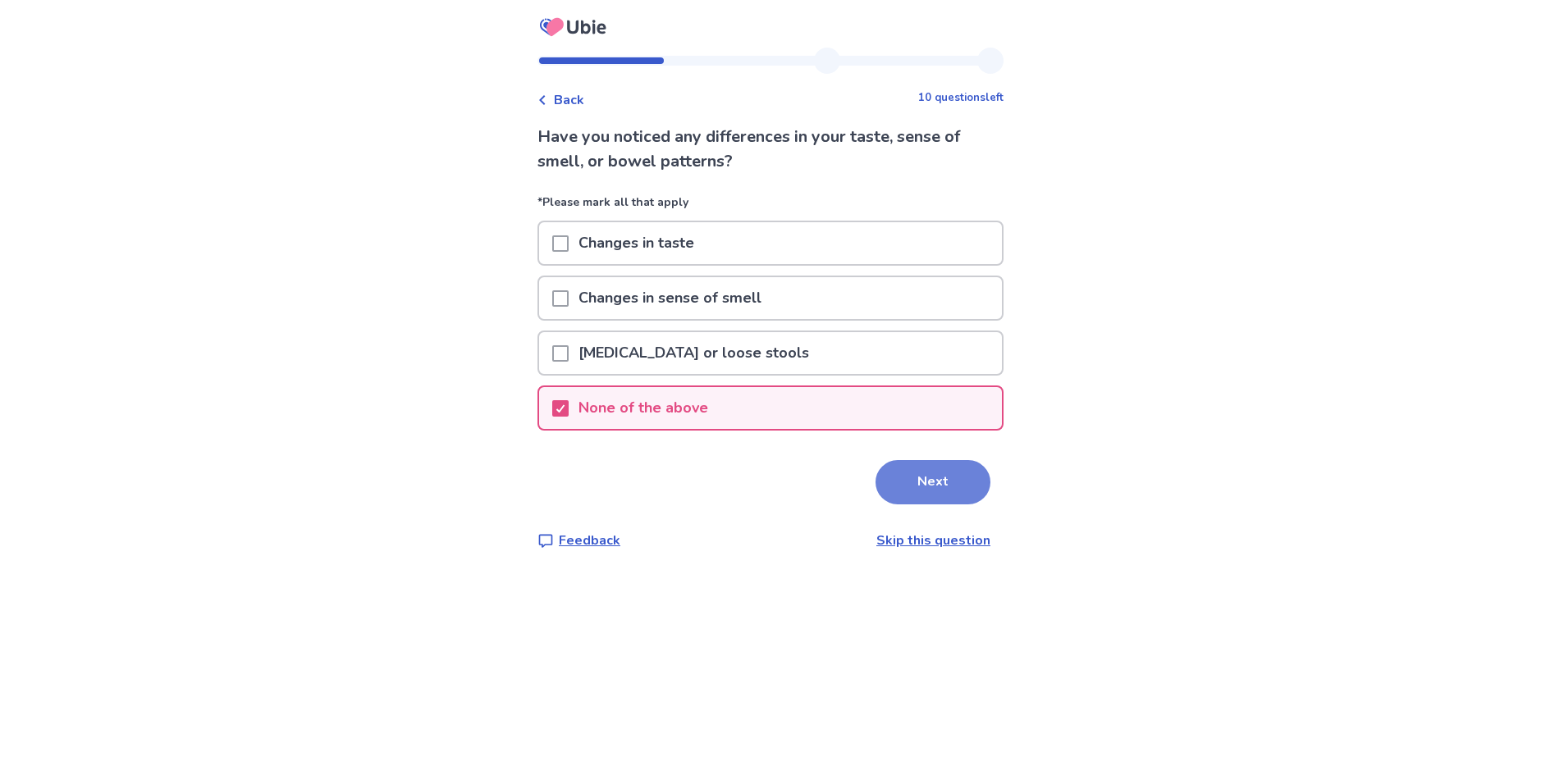
click at [954, 480] on button "Next" at bounding box center [932, 482] width 114 height 44
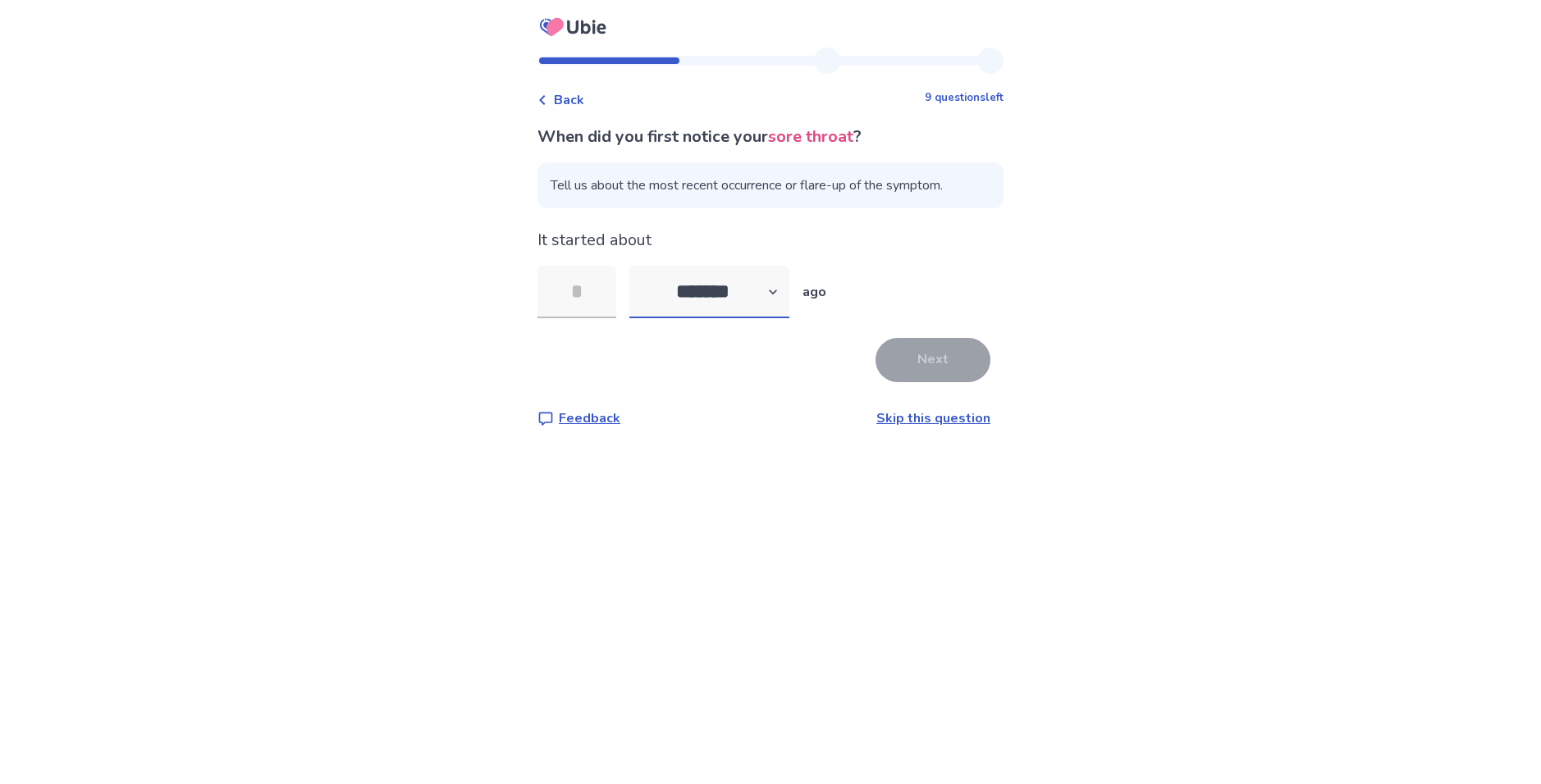
click at [691, 297] on select "******* ****** ******* ******** *******" at bounding box center [709, 292] width 160 height 53
click at [692, 299] on select "******* ****** ******* ******** *******" at bounding box center [709, 292] width 160 height 53
click at [691, 301] on select "******* ****** ******* ******** *******" at bounding box center [709, 292] width 160 height 53
select select "*"
click at [639, 266] on select "******* ****** ******* ******** *******" at bounding box center [709, 292] width 160 height 53
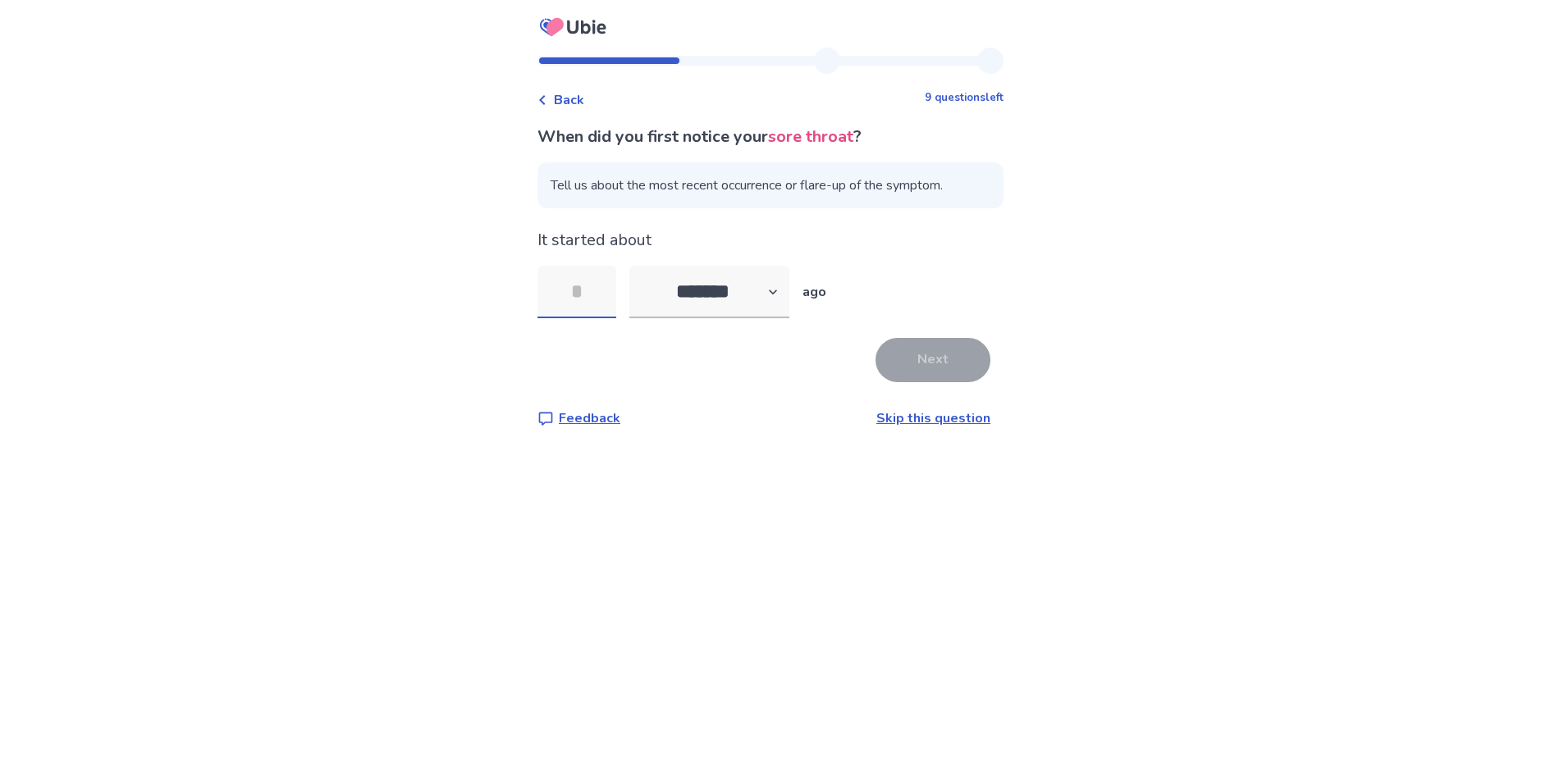
click at [578, 285] on input "tel" at bounding box center [577, 292] width 79 height 53
type input "*"
click at [926, 374] on button "Next" at bounding box center [932, 360] width 114 height 44
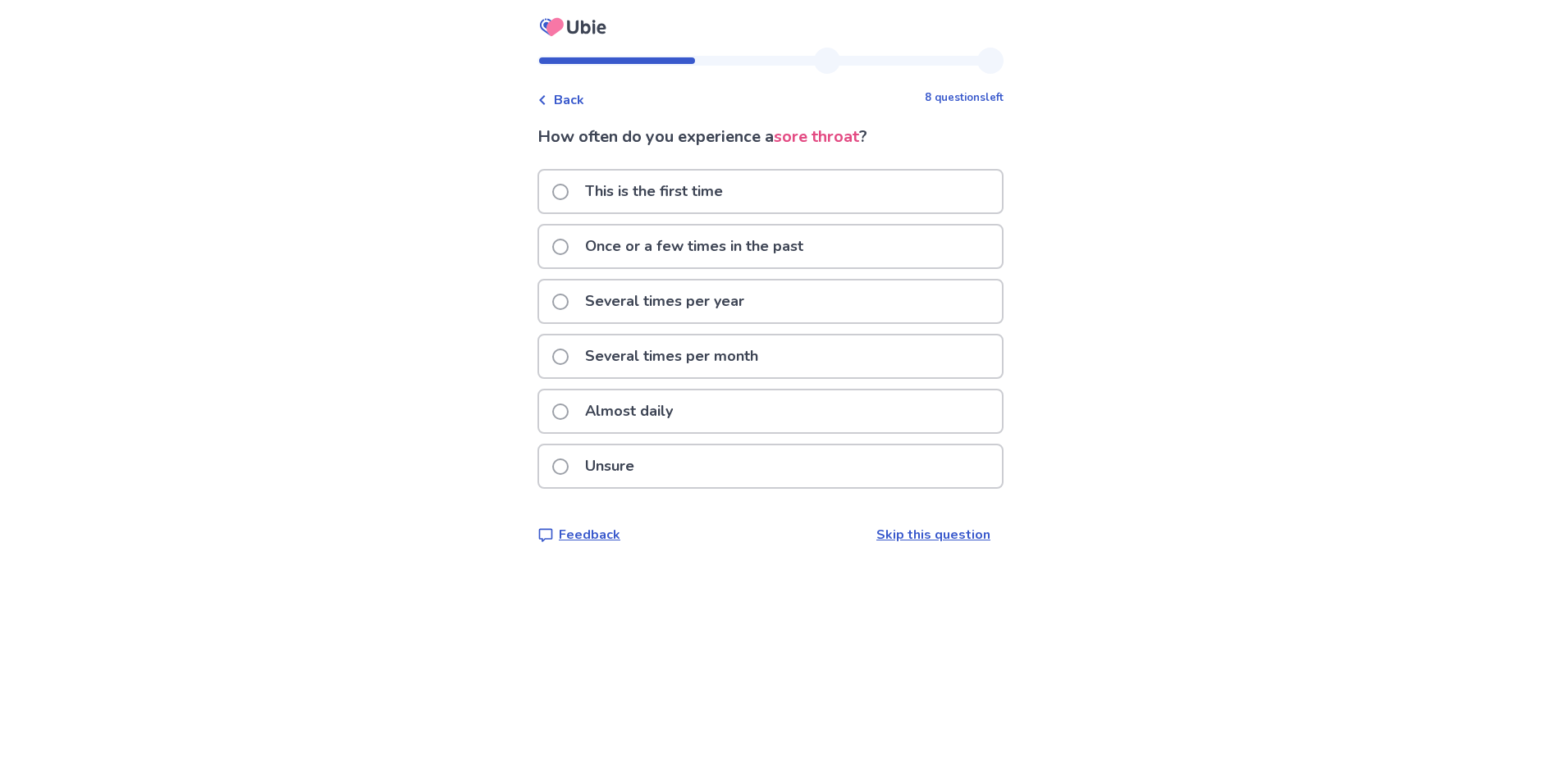
click at [729, 287] on p "Several times per year" at bounding box center [664, 301] width 179 height 42
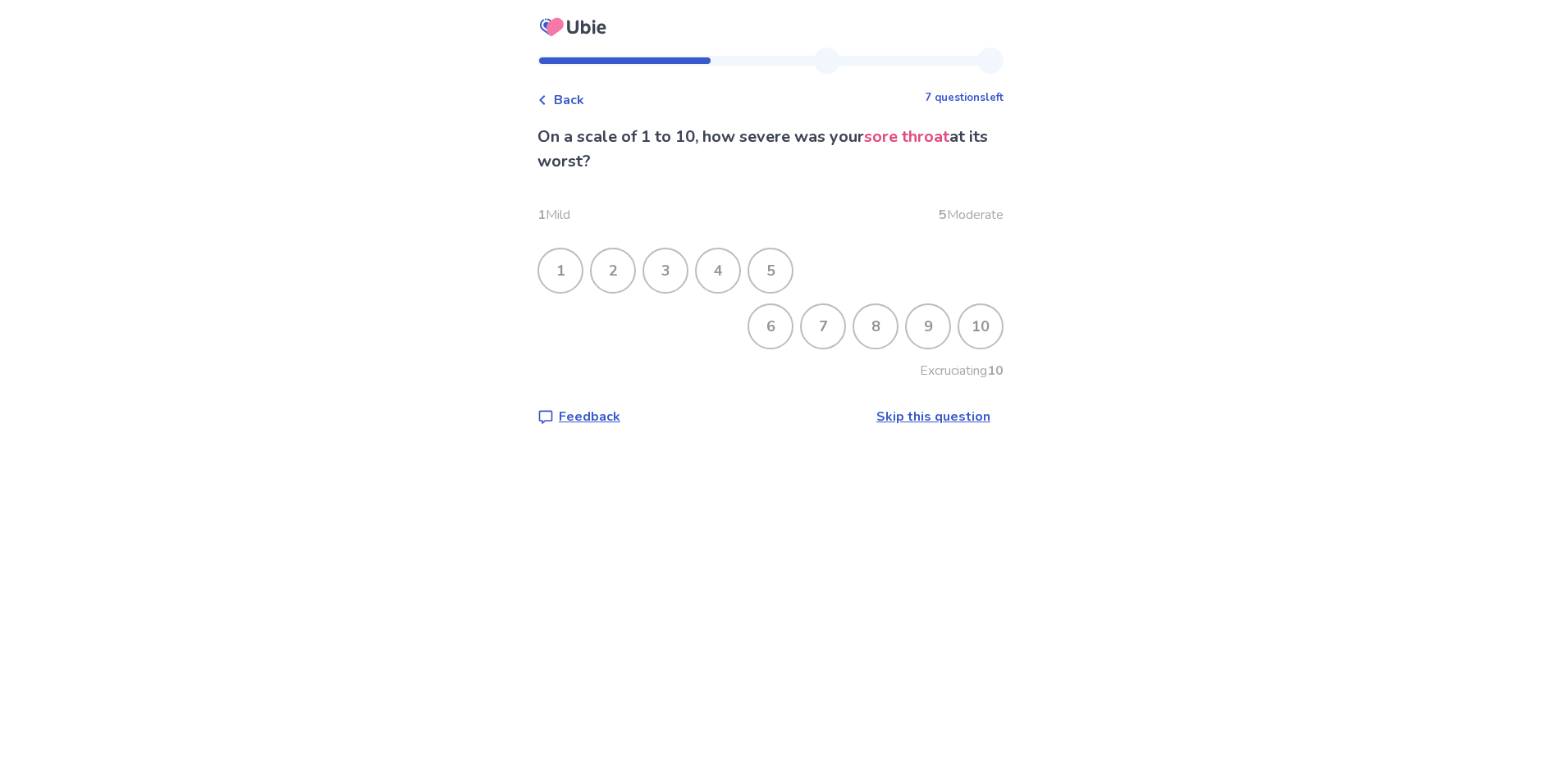
click at [773, 338] on div "6" at bounding box center [770, 326] width 42 height 42
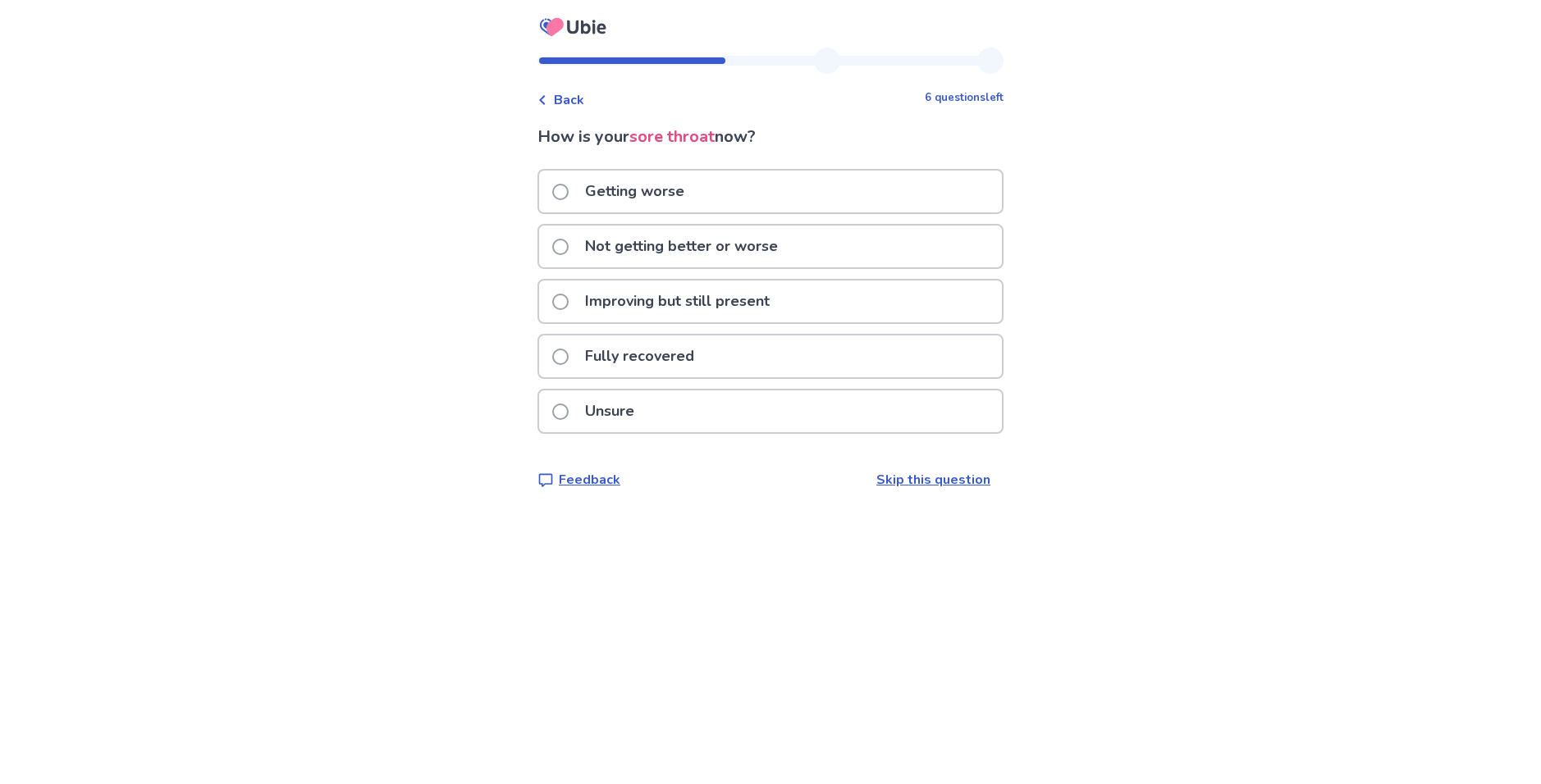
click at [739, 316] on p "Improving but still present" at bounding box center [677, 301] width 204 height 42
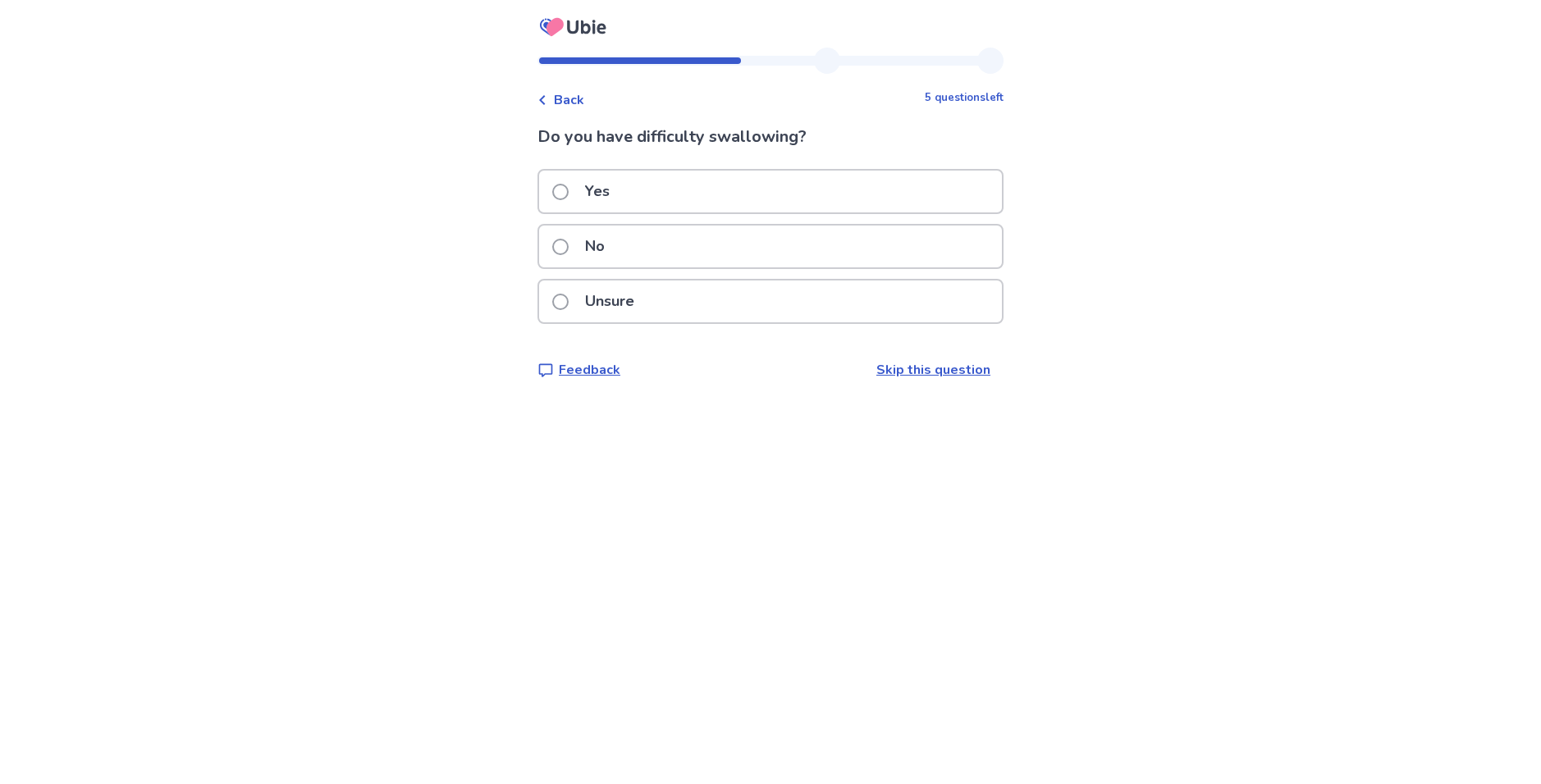
click at [673, 202] on div "Yes" at bounding box center [771, 191] width 463 height 42
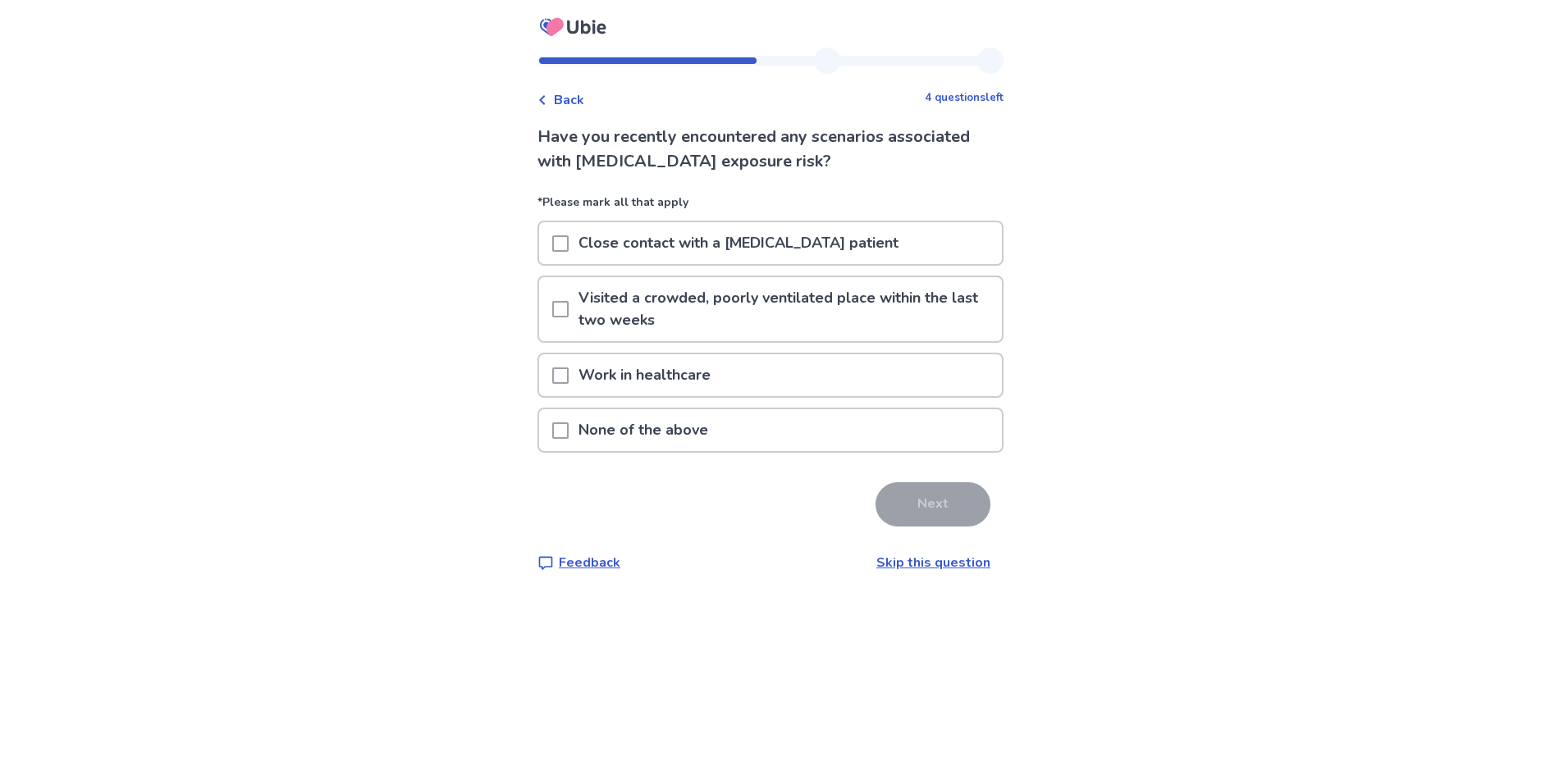
click at [668, 433] on p "None of the above" at bounding box center [644, 430] width 149 height 42
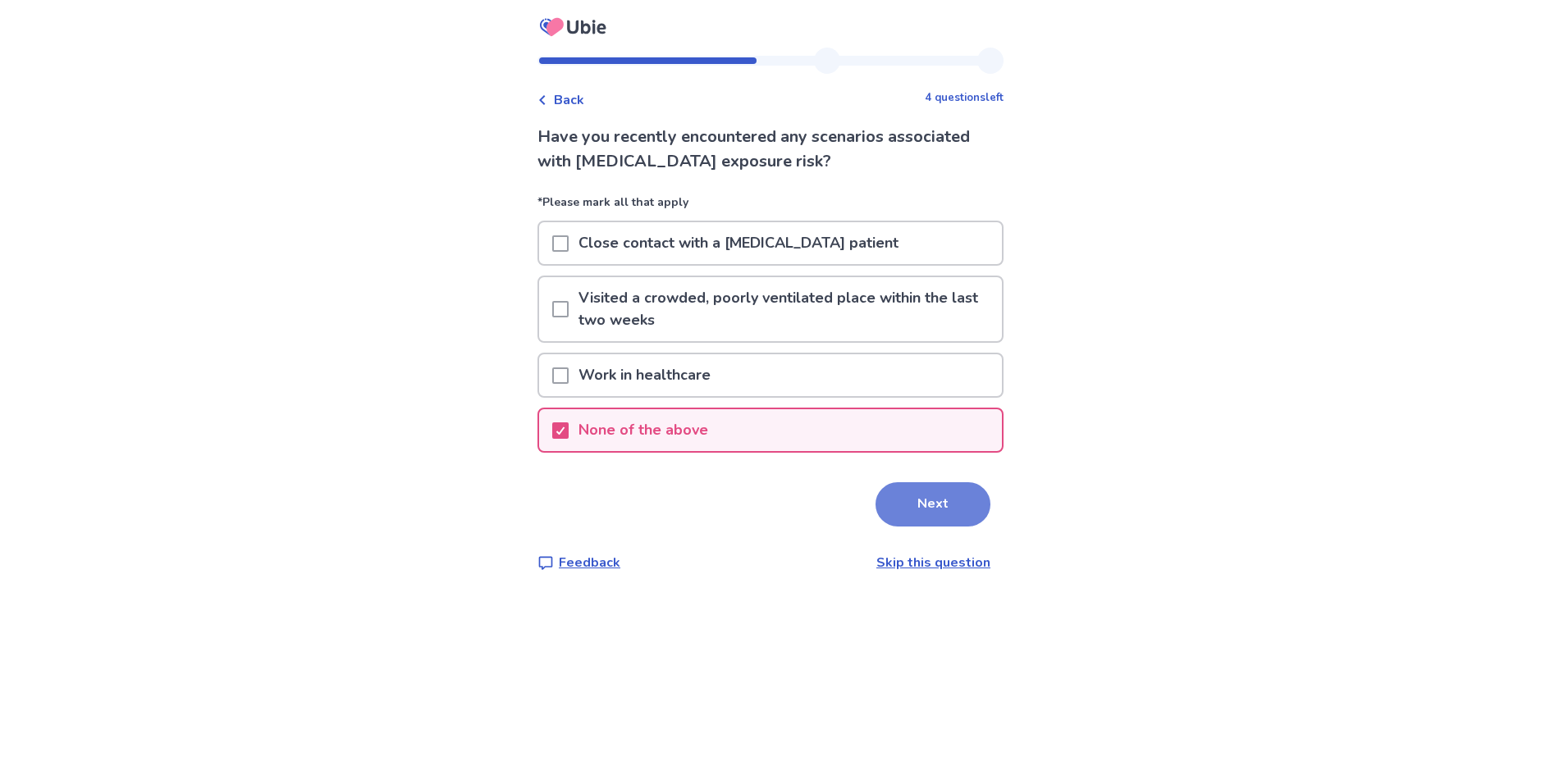
click at [940, 484] on button "Next" at bounding box center [932, 504] width 114 height 44
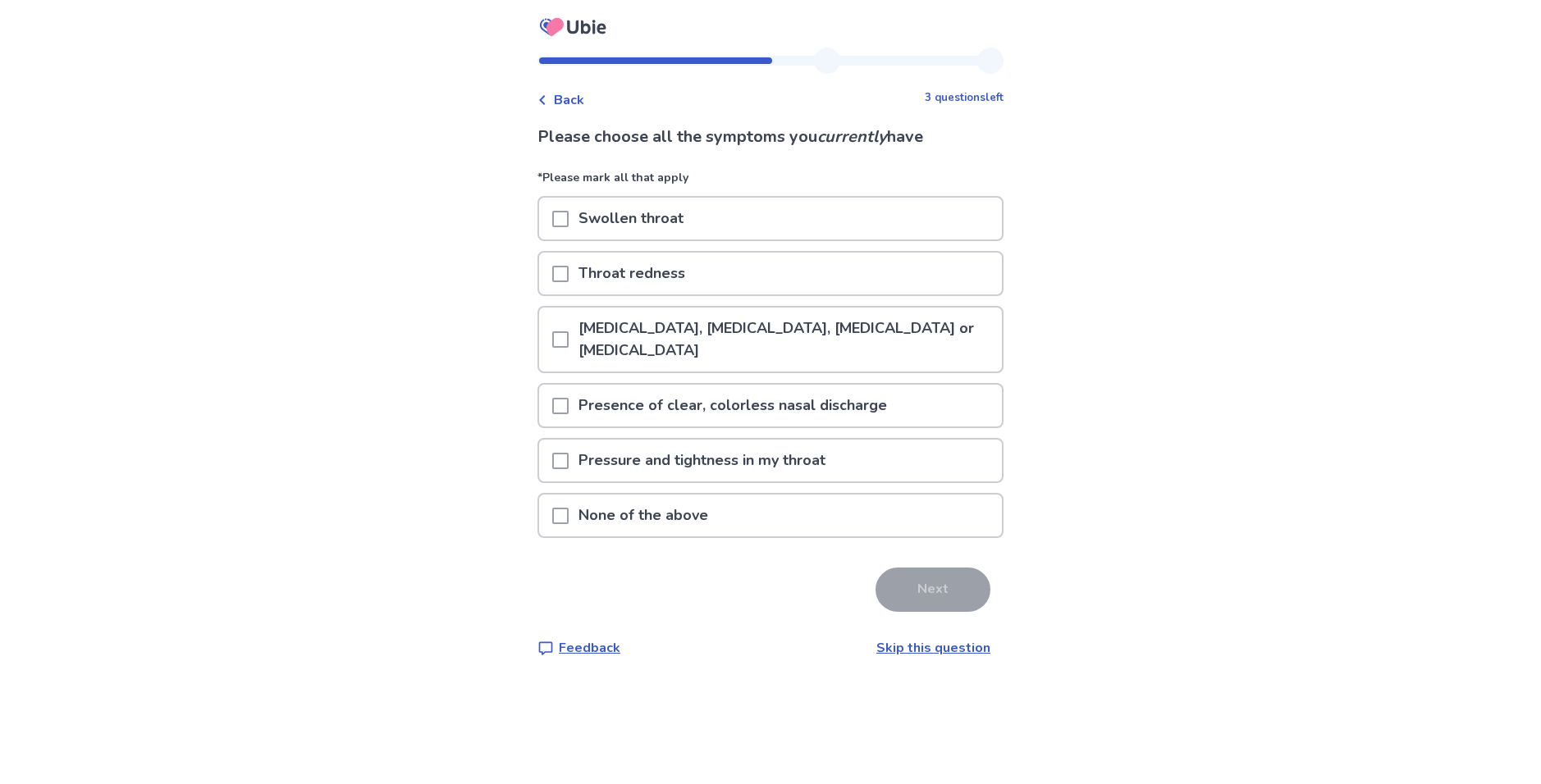
click at [569, 500] on div at bounding box center [560, 514] width 16 height 42
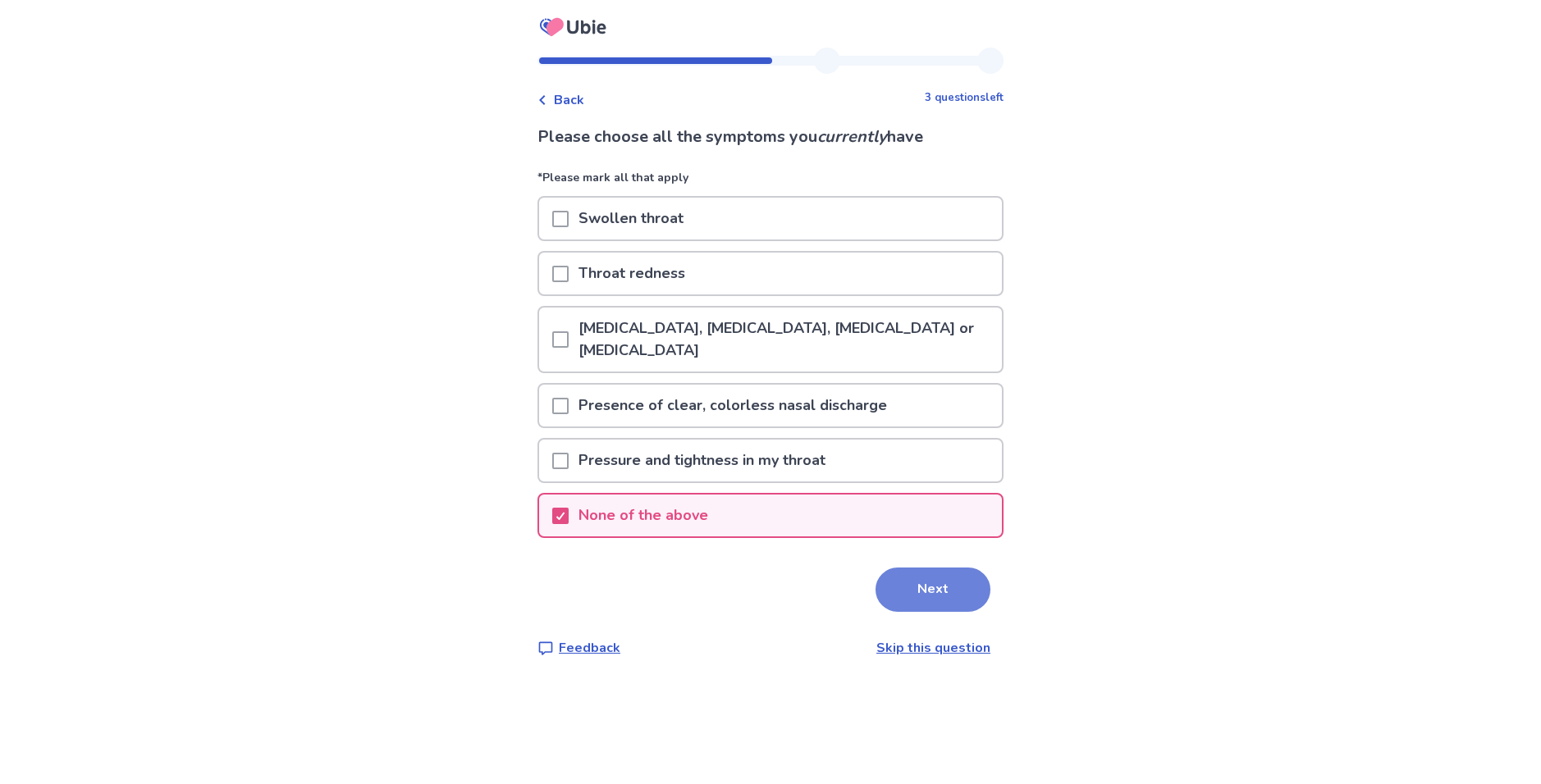
click at [943, 603] on button "Next" at bounding box center [932, 590] width 114 height 44
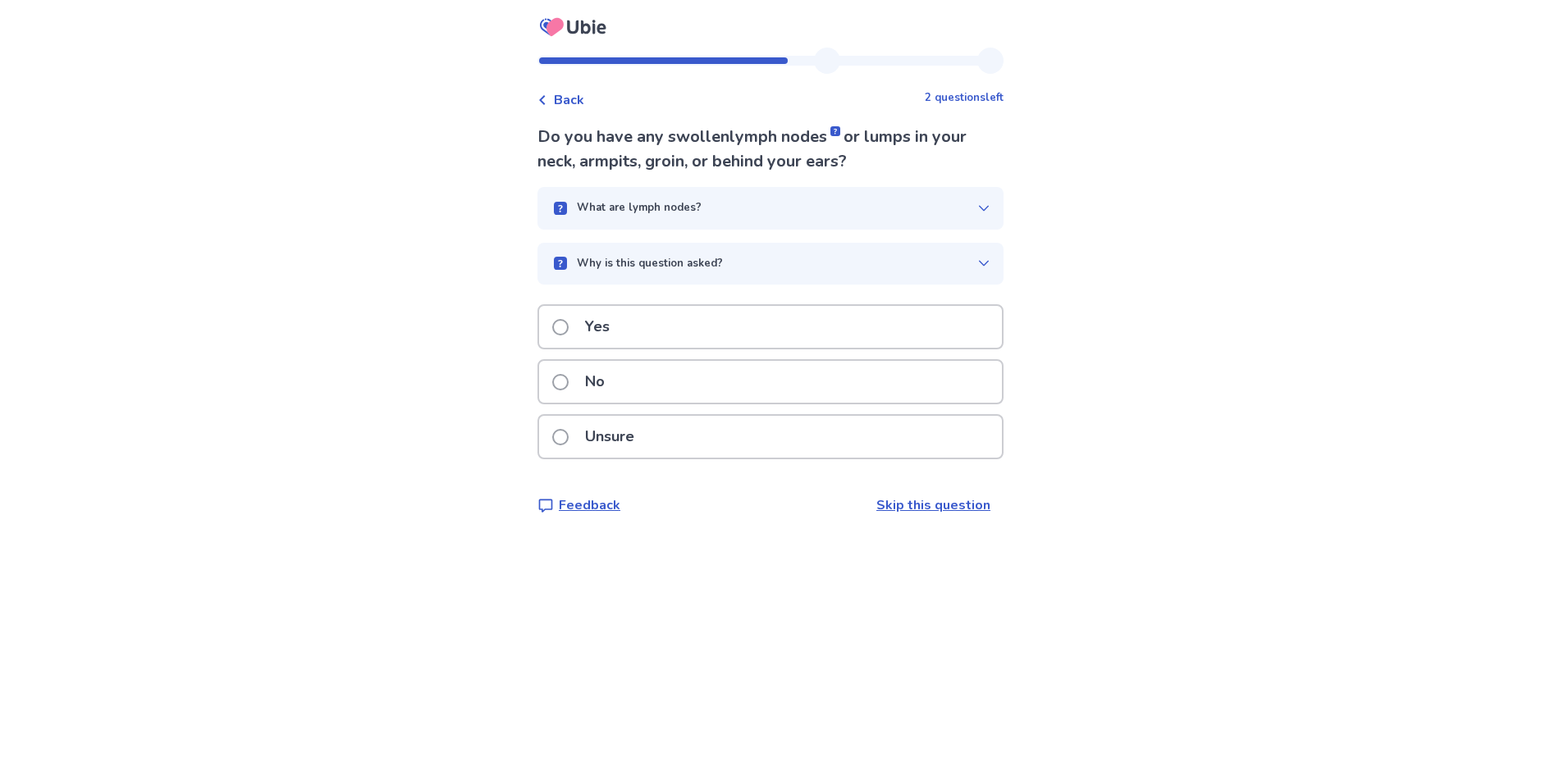
click at [567, 391] on label "No" at bounding box center [583, 381] width 63 height 42
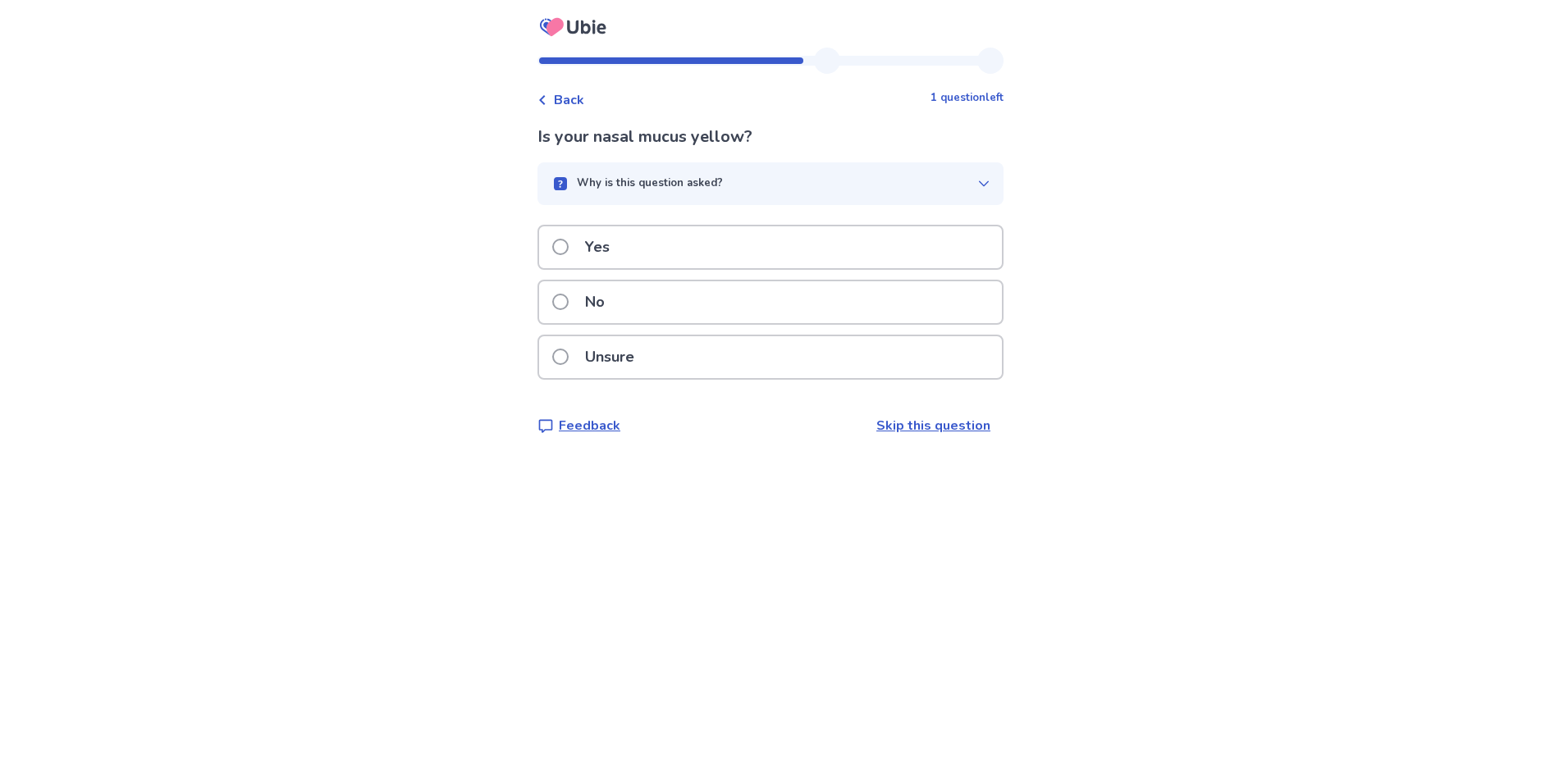
click at [569, 301] on span at bounding box center [560, 301] width 16 height 16
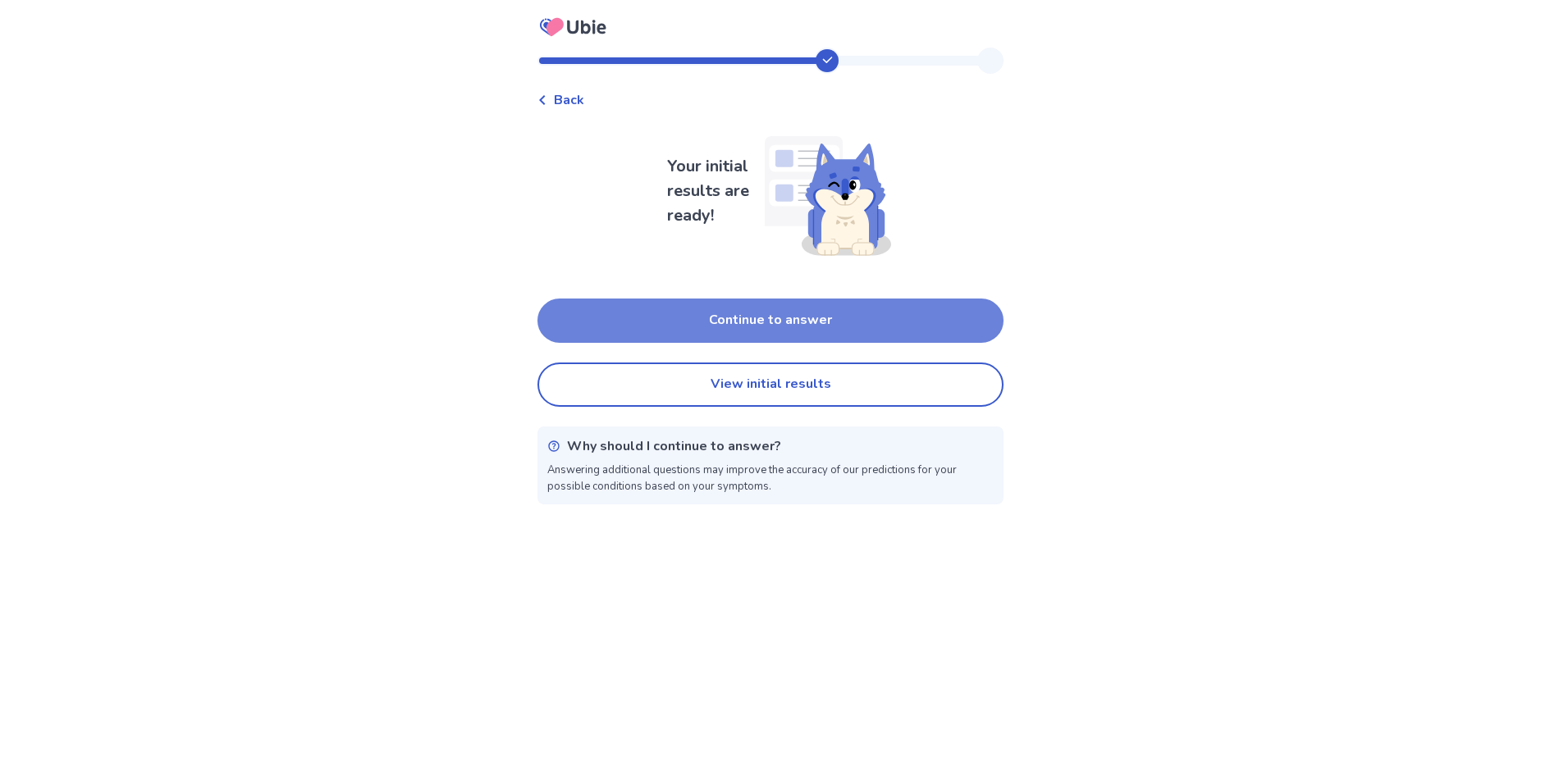
click at [638, 308] on button "Continue to answer" at bounding box center [771, 320] width 466 height 44
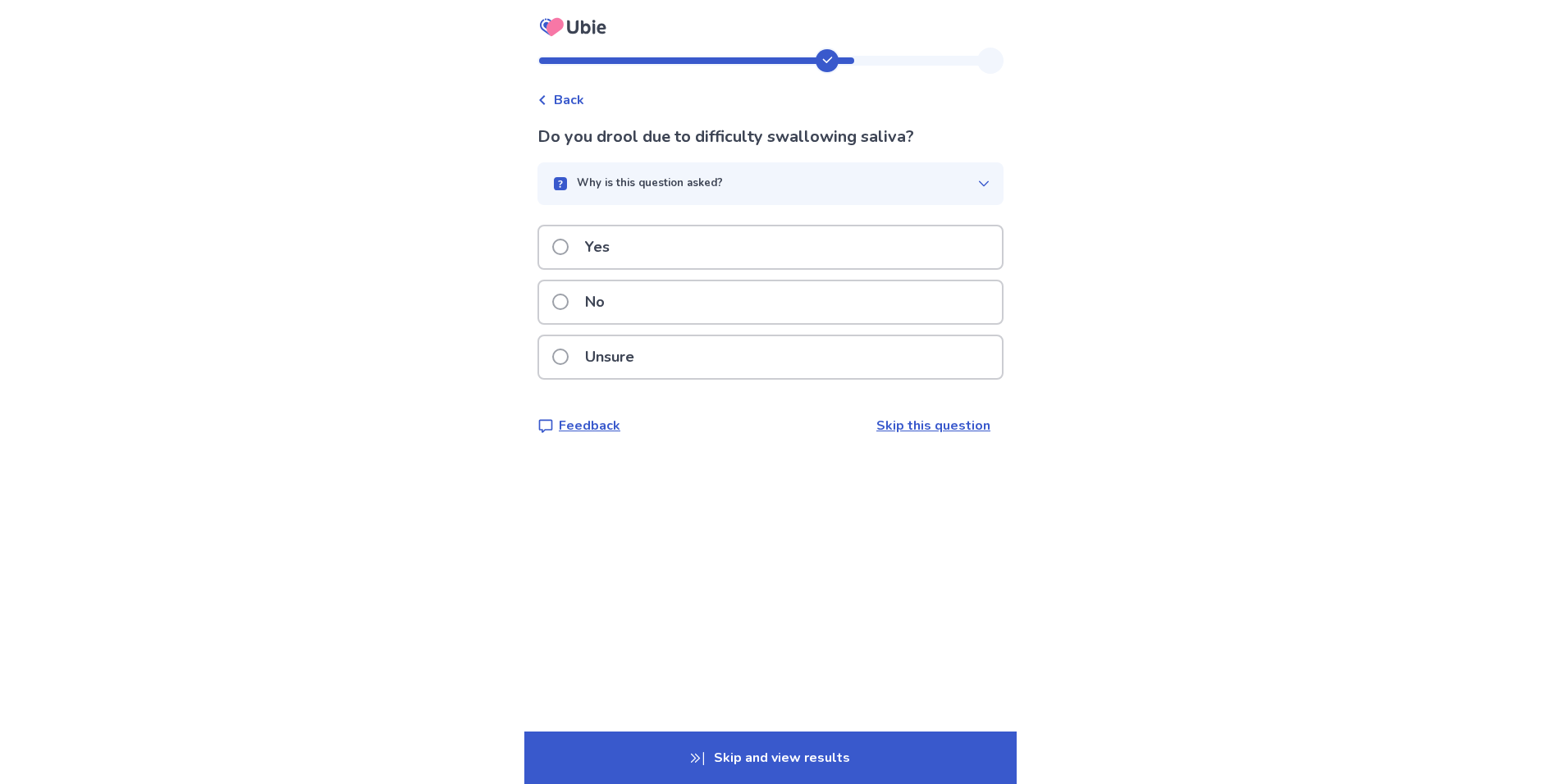
click at [569, 297] on span at bounding box center [560, 301] width 16 height 16
click at [582, 303] on label "No" at bounding box center [583, 302] width 63 height 42
click at [755, 732] on p "Skip and view results" at bounding box center [770, 758] width 493 height 53
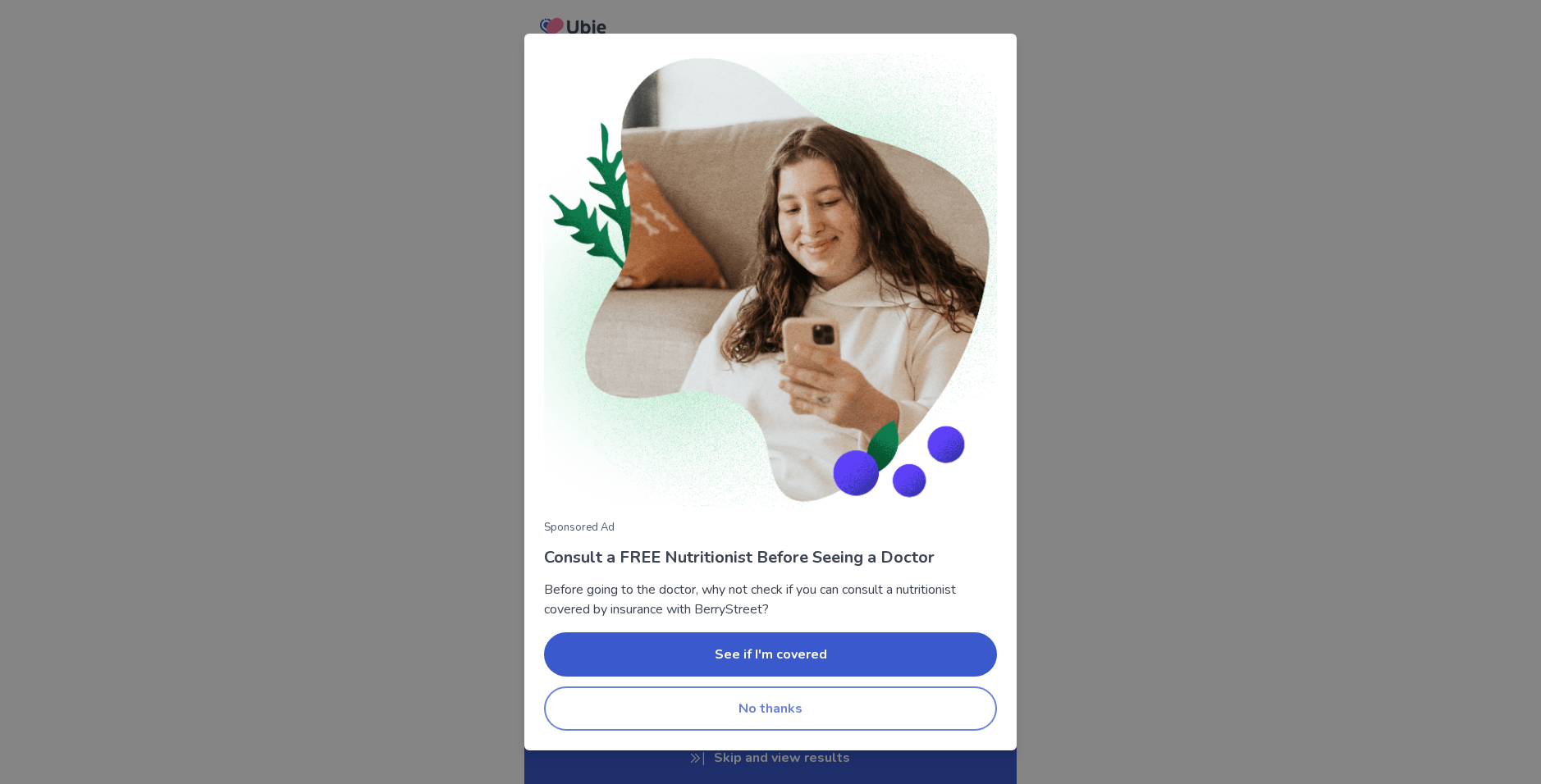
click at [777, 695] on button "No thanks" at bounding box center [771, 709] width 453 height 44
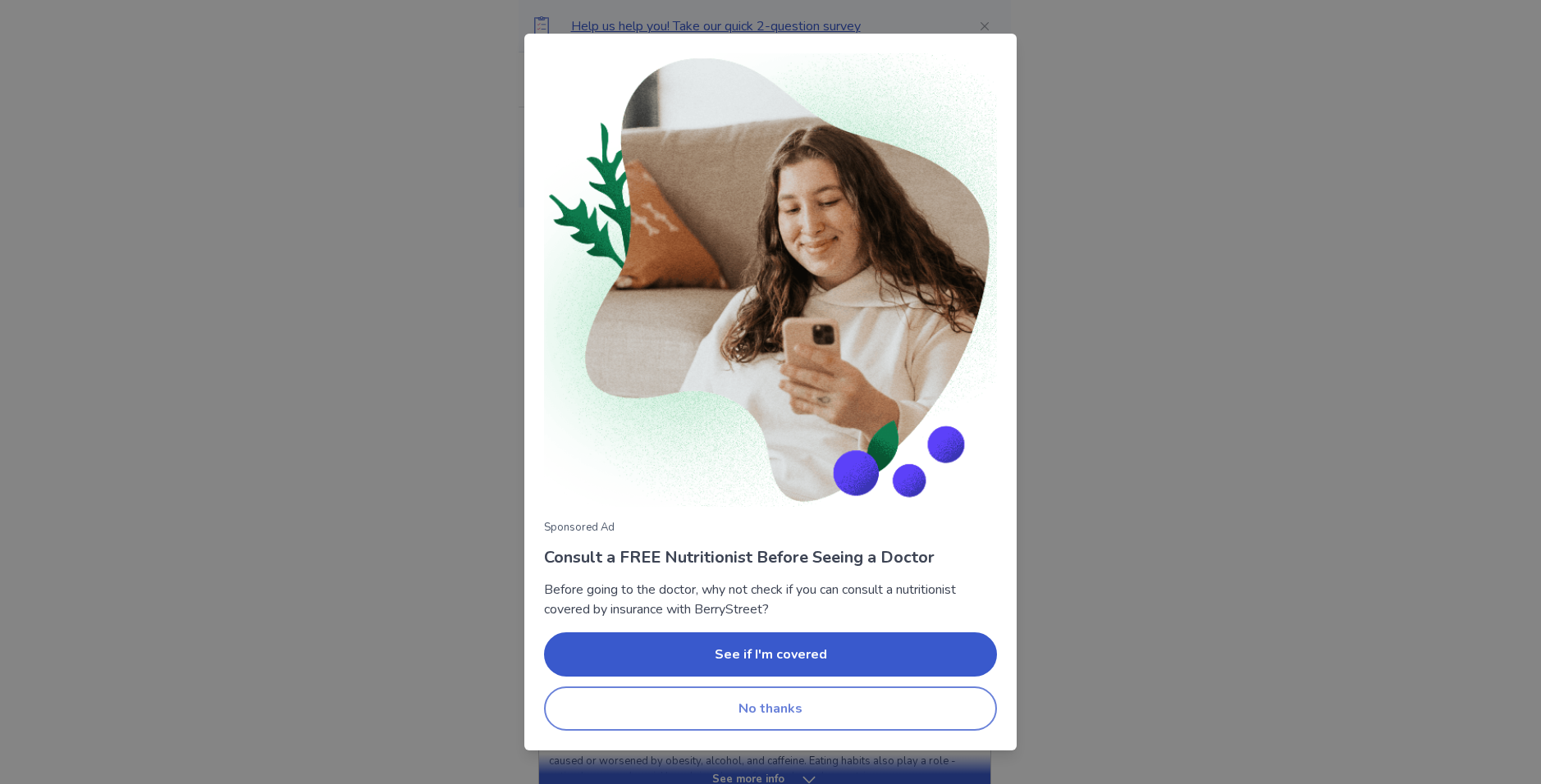
click at [860, 699] on button "No thanks" at bounding box center [771, 709] width 453 height 44
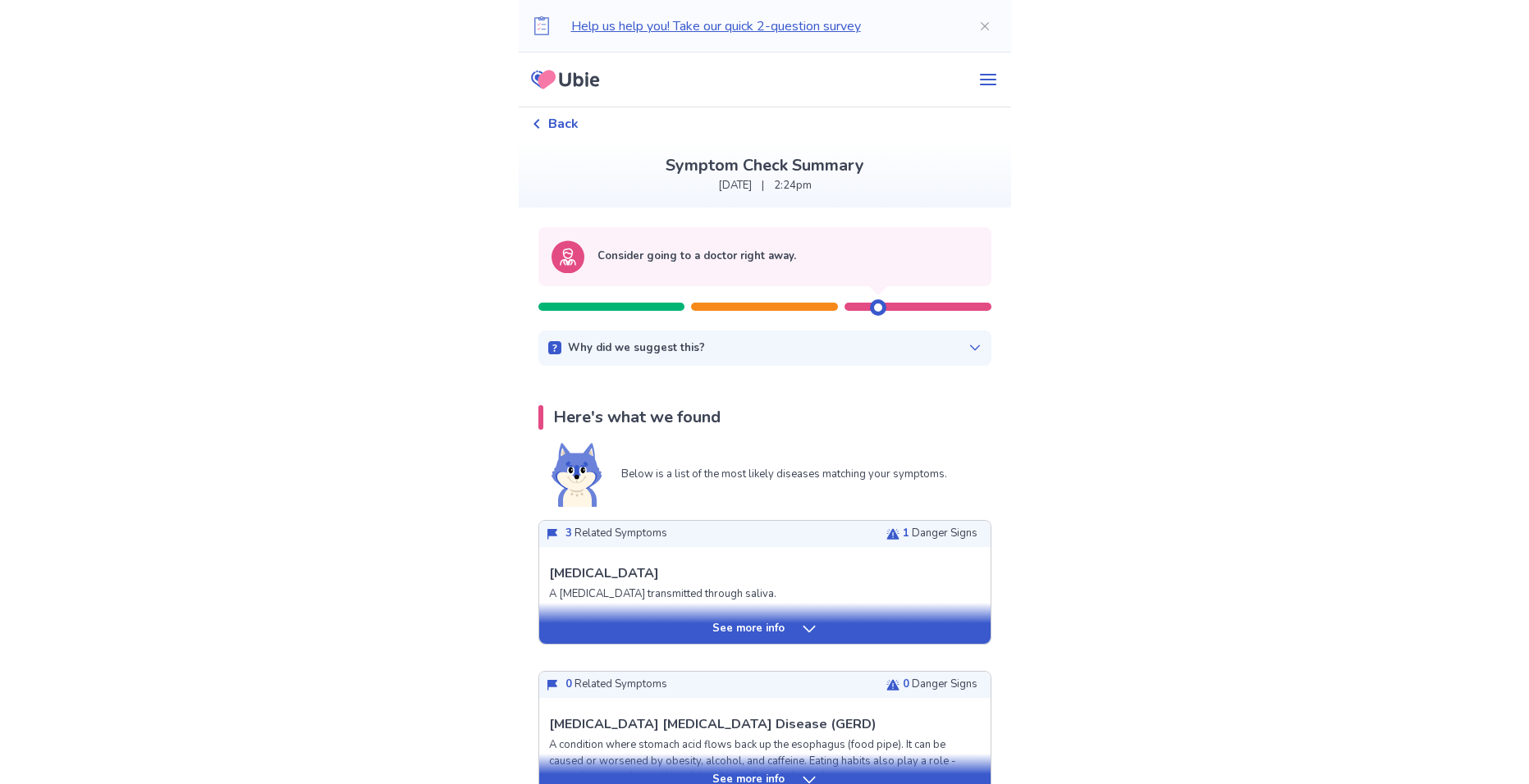
click at [846, 344] on div "Why did we suggest this?" at bounding box center [764, 348] width 433 height 16
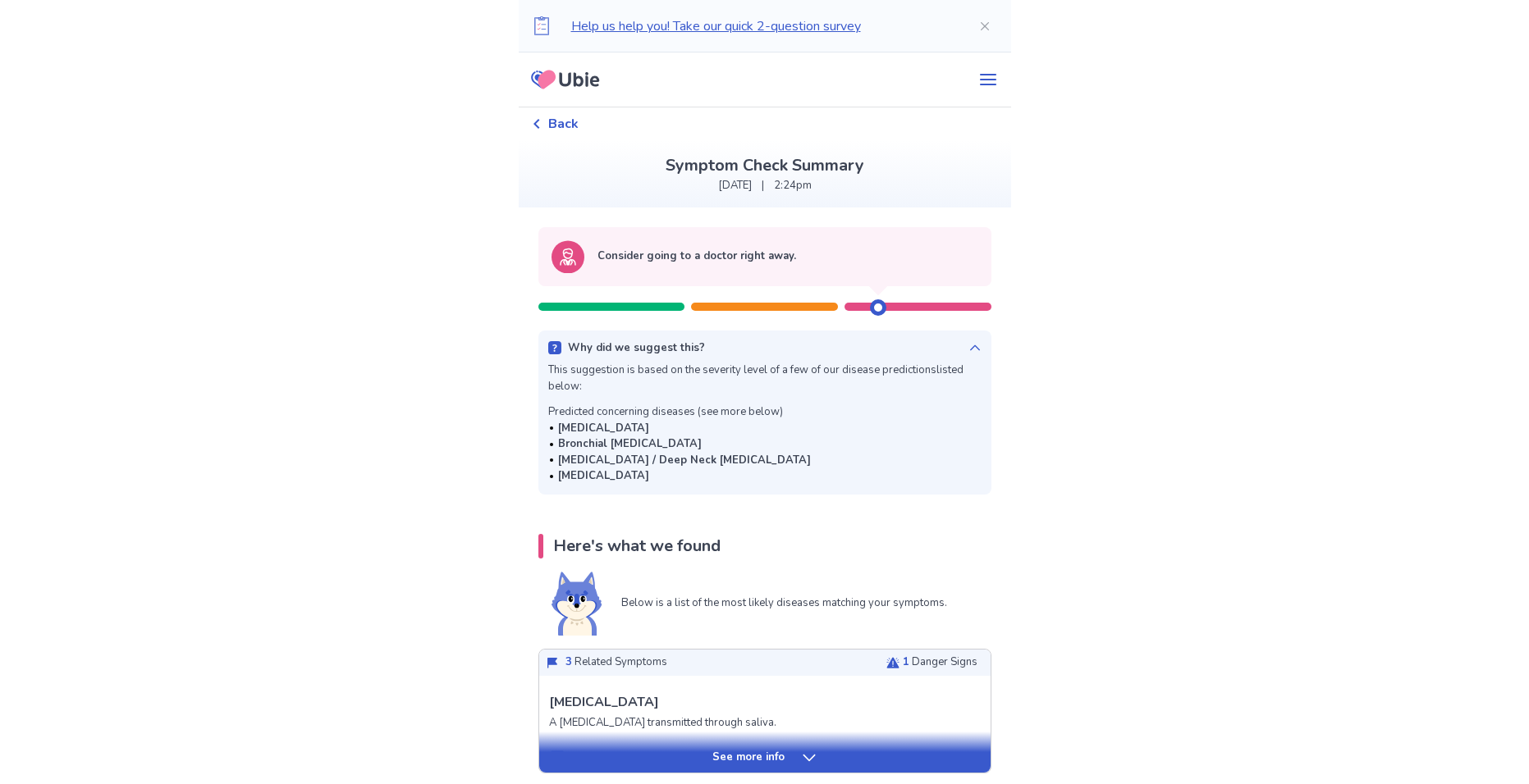
click at [856, 342] on div "Why did we suggest this?" at bounding box center [764, 348] width 433 height 16
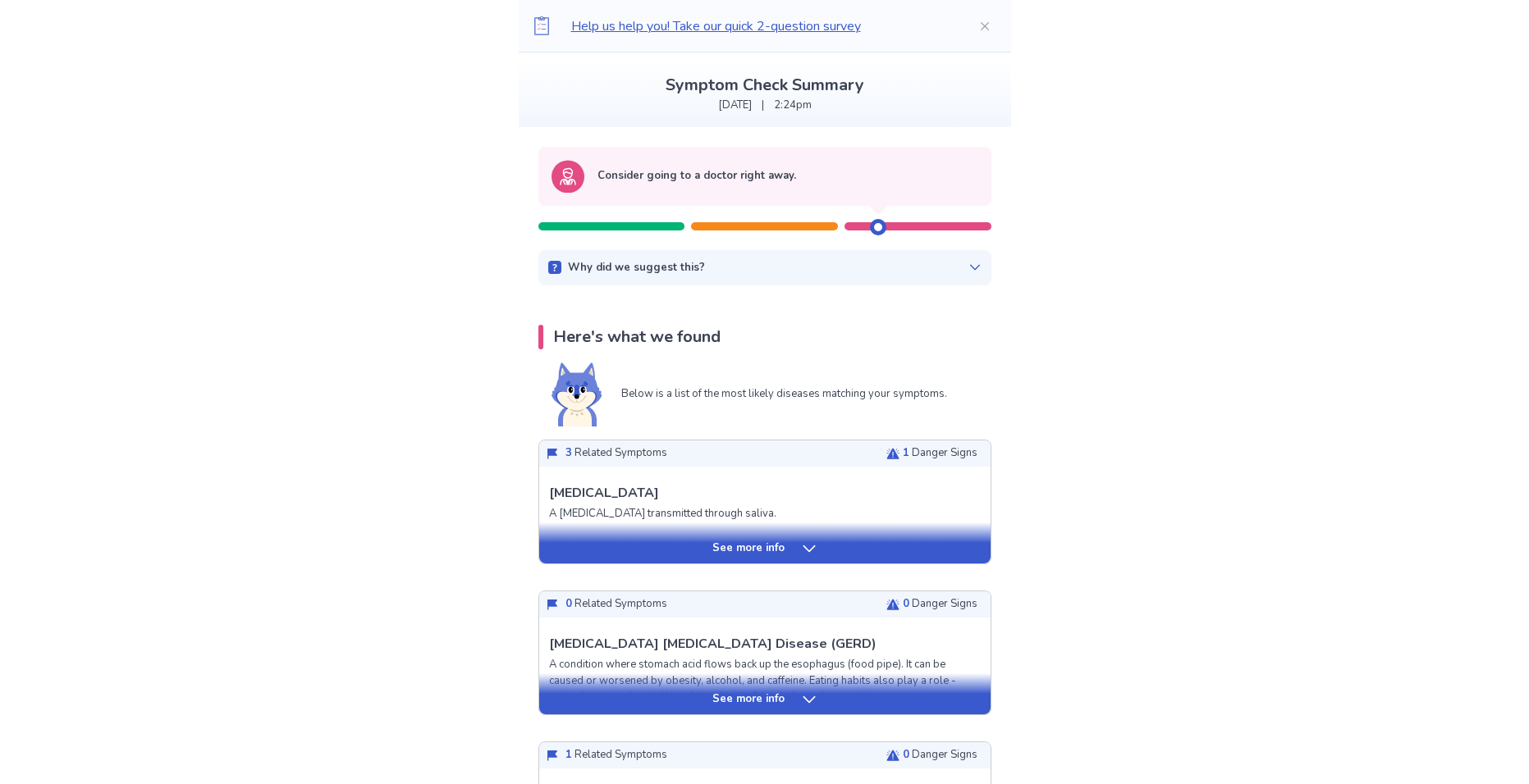
scroll to position [246, 0]
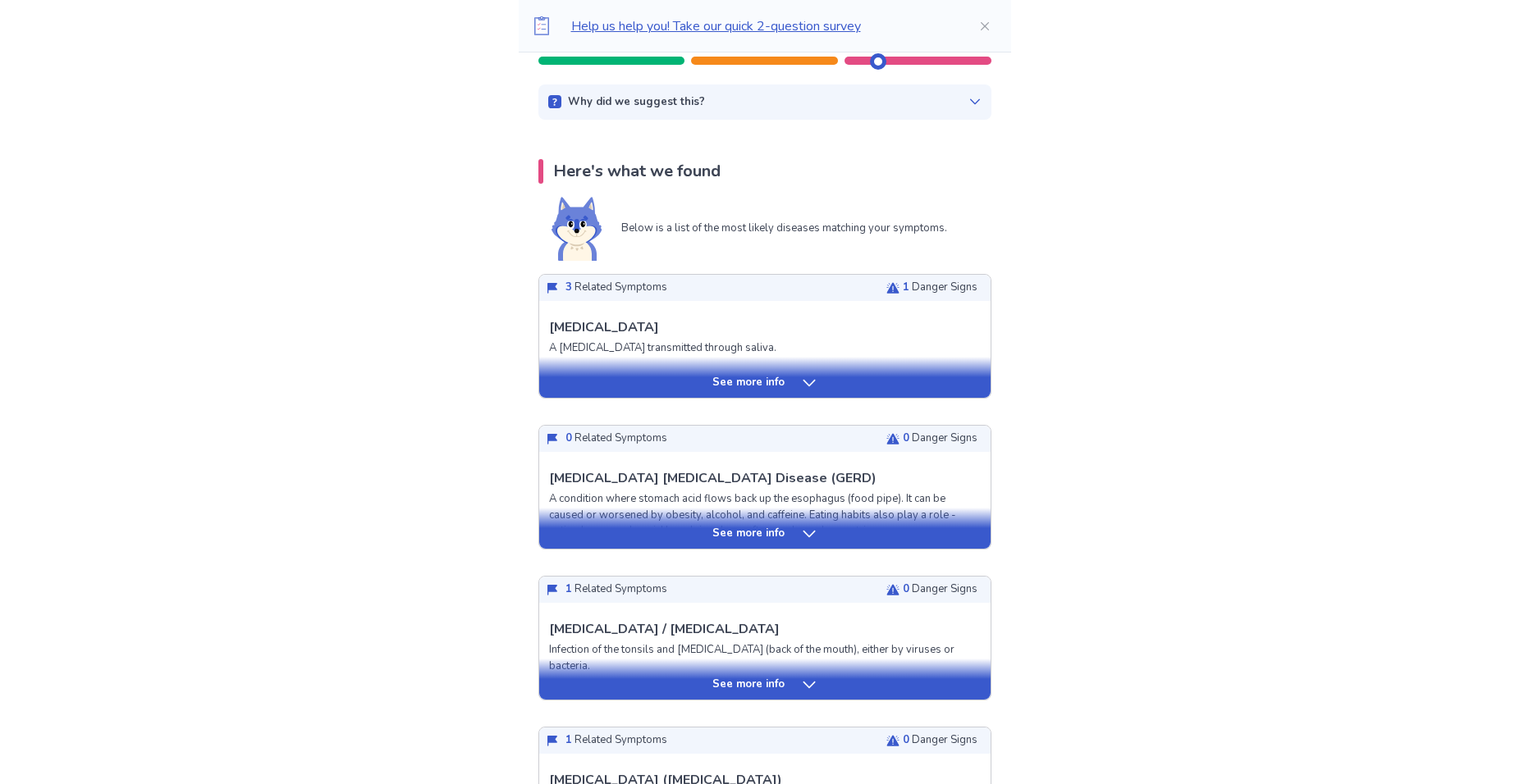
click at [751, 390] on p "See more info" at bounding box center [748, 382] width 72 height 16
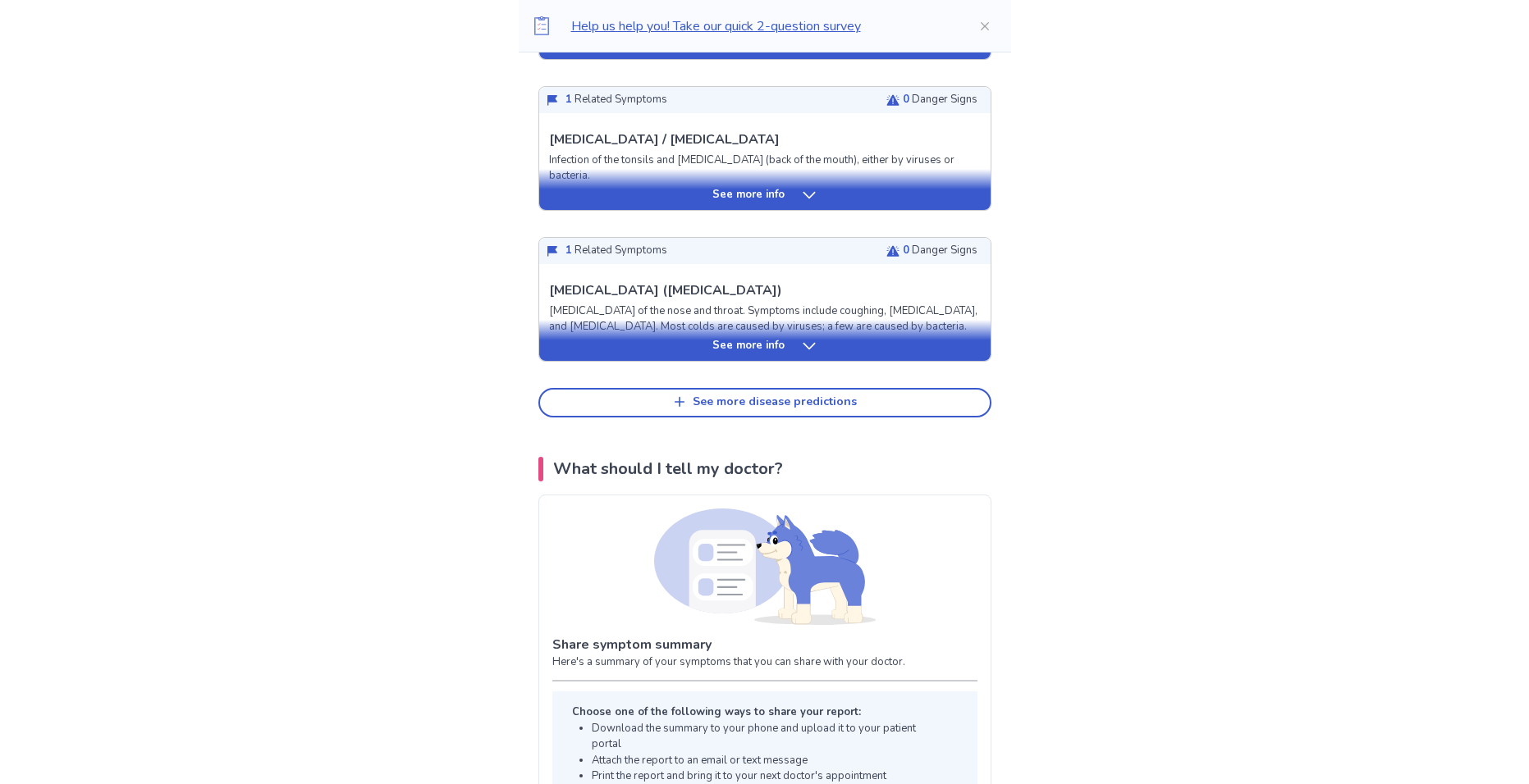
scroll to position [1968, 0]
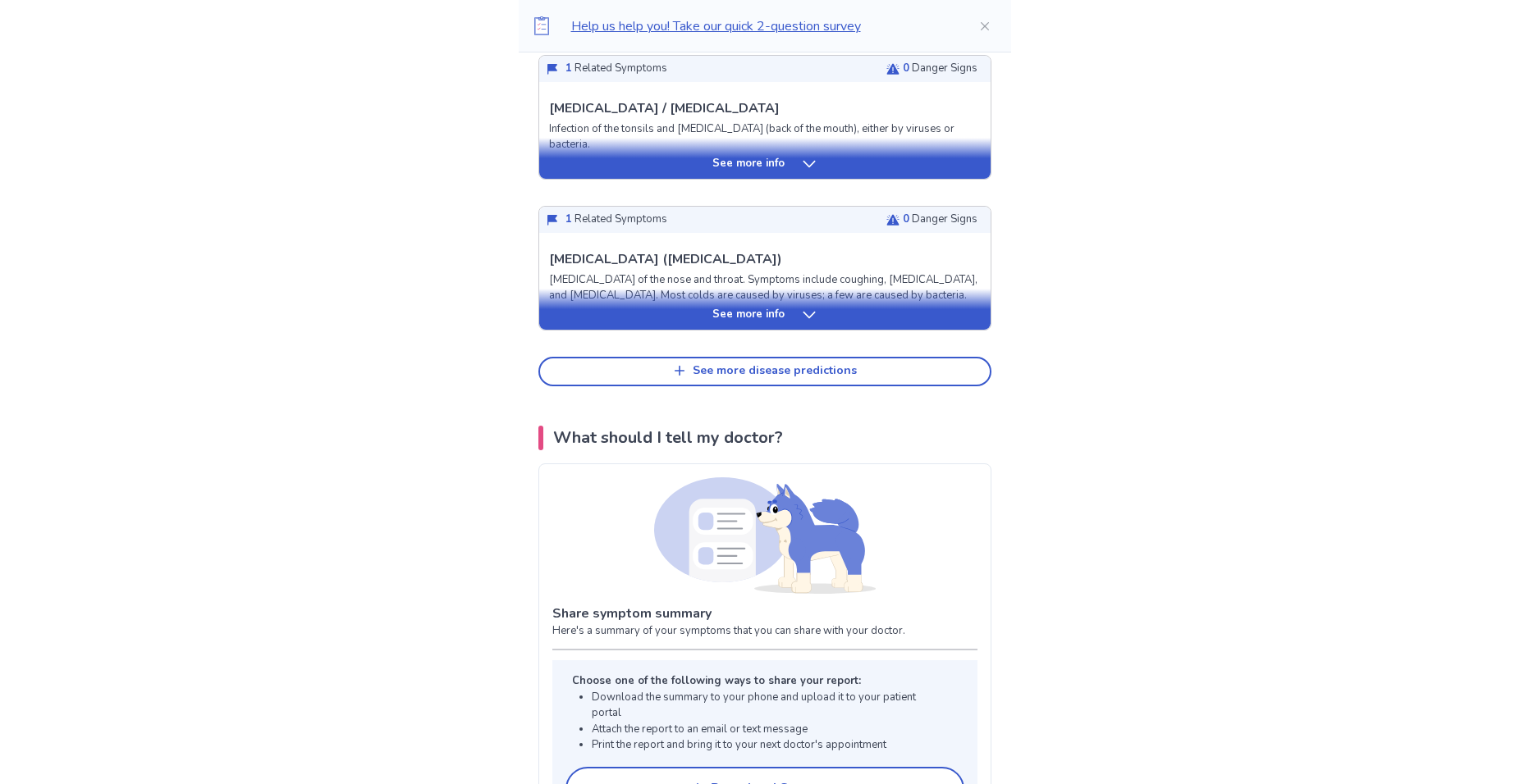
click at [746, 323] on p "See more info" at bounding box center [748, 314] width 72 height 16
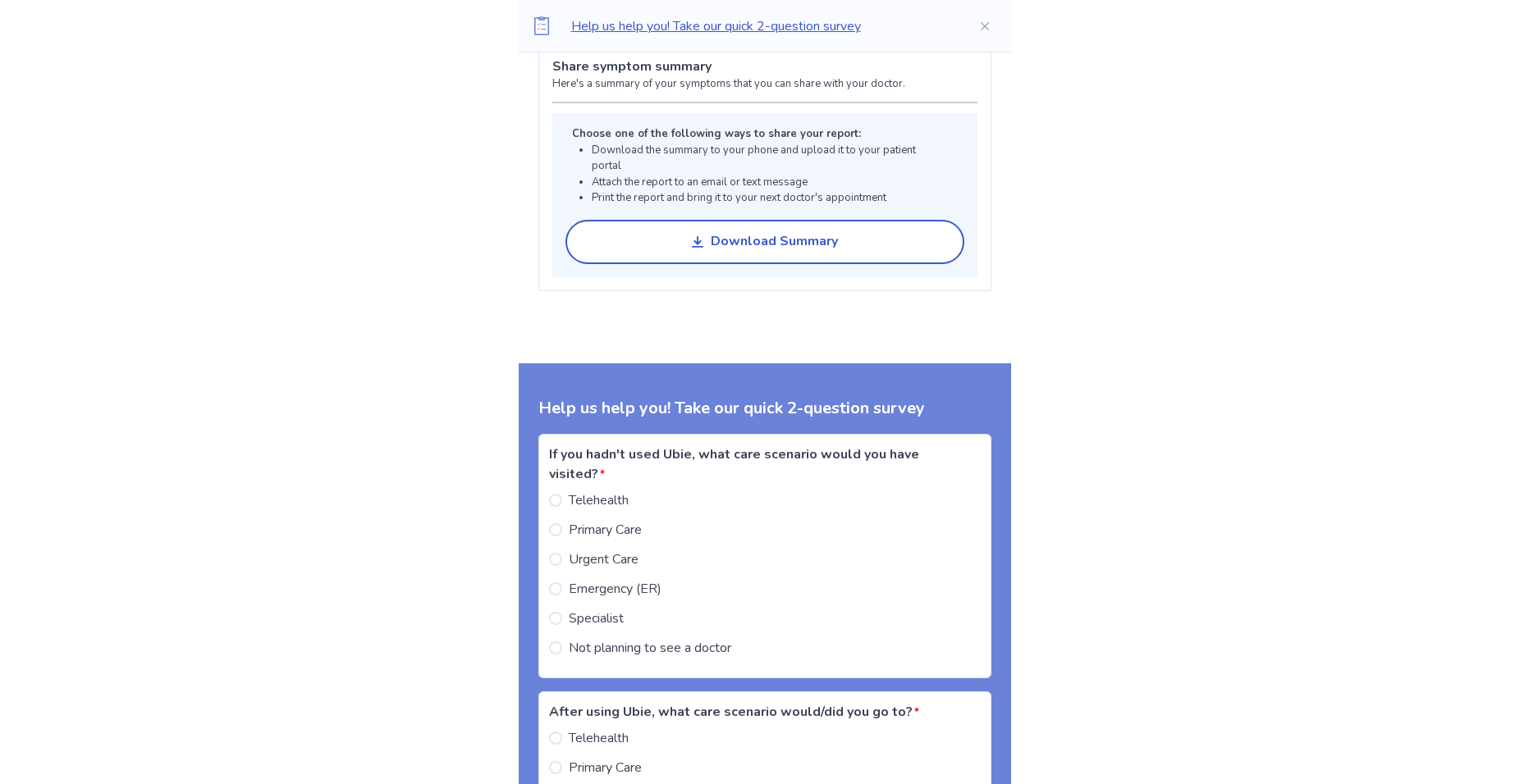
scroll to position [0, 0]
